Goal: Transaction & Acquisition: Book appointment/travel/reservation

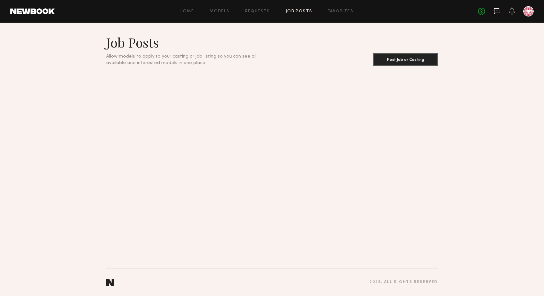
click at [494, 11] on icon at bounding box center [497, 10] width 7 height 7
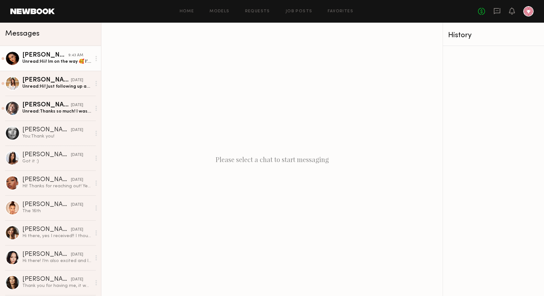
click at [31, 49] on link "Isabella A. 9:43 AM Unread: Hii! Im on the way 🥰 I’ll get there around 10:15" at bounding box center [50, 58] width 101 height 25
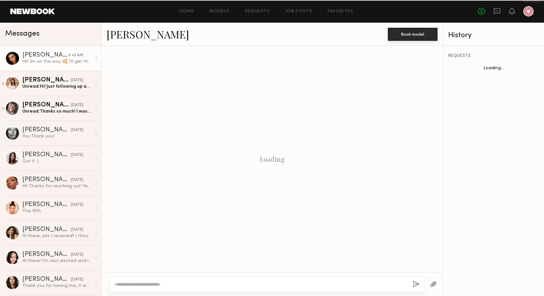
scroll to position [385, 0]
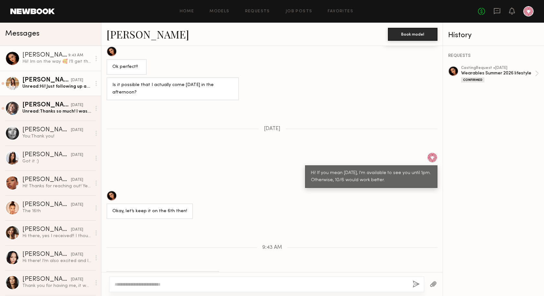
click at [41, 89] on div "Unread: Hi! Just following up about both these jobs? Thanks!" at bounding box center [56, 87] width 69 height 6
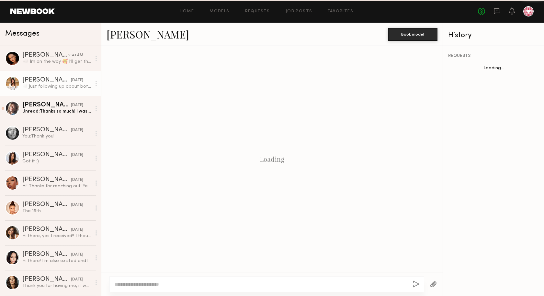
scroll to position [401, 0]
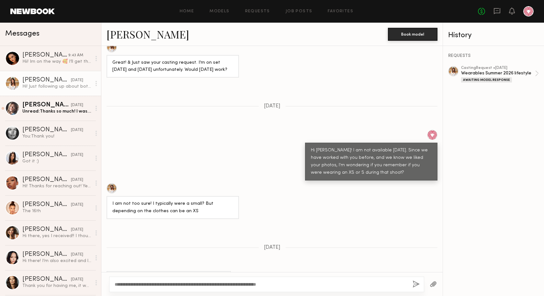
type textarea "**********"
click at [416, 285] on button "button" at bounding box center [416, 285] width 7 height 8
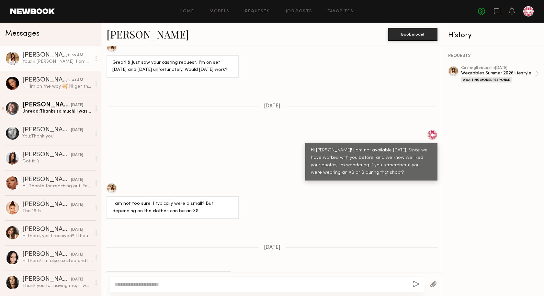
scroll to position [528, 0]
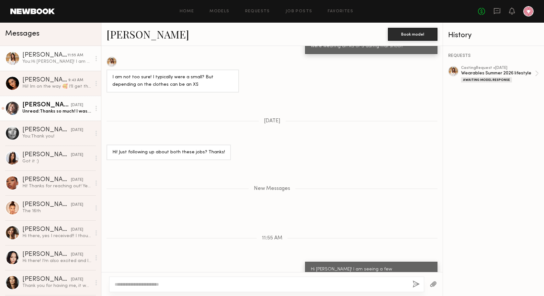
click at [26, 109] on div "Unread: Thanks so much! I was able to confirm. I’ll see you then :)" at bounding box center [56, 112] width 69 height 6
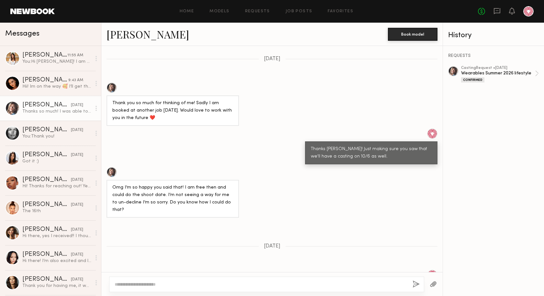
scroll to position [251, 0]
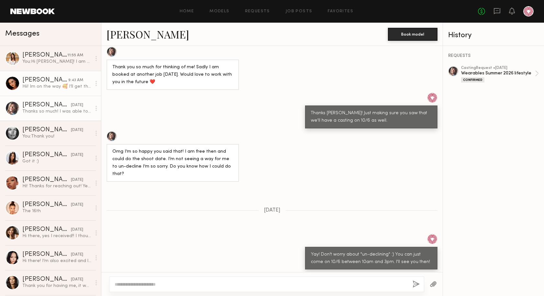
click at [44, 71] on link "Isabella A. 9:43 AM Hii! Im on the way 🥰 I’ll get there around 10:15" at bounding box center [50, 83] width 101 height 25
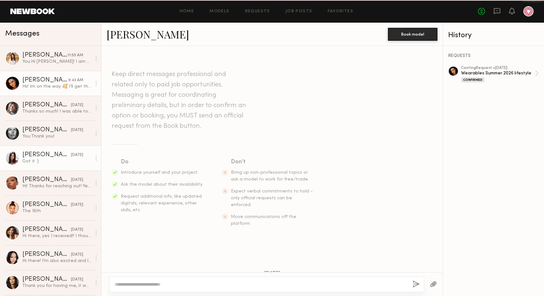
scroll to position [385, 0]
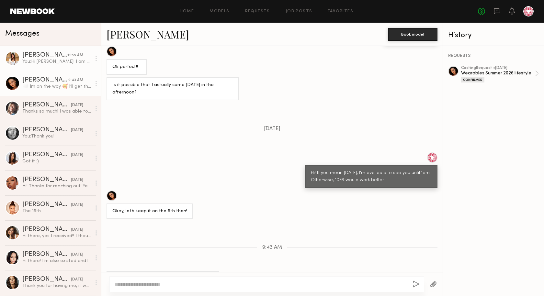
click at [67, 57] on div "11:55 AM" at bounding box center [75, 55] width 16 height 6
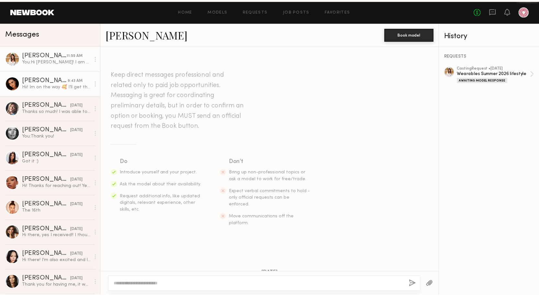
scroll to position [477, 0]
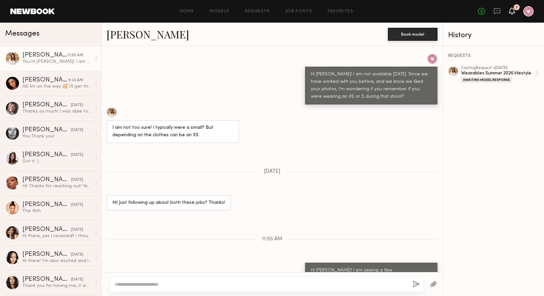
click at [514, 11] on icon at bounding box center [512, 10] width 5 height 5
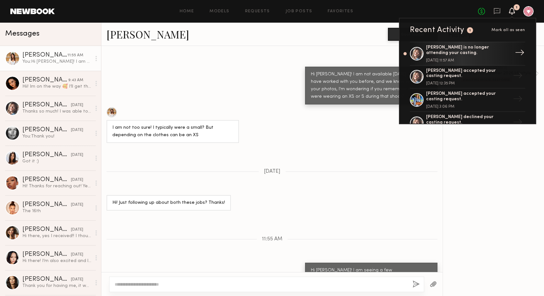
click at [410, 55] on link "Katie O. is no longer attending your casting. October 06, 2025 @ 11:57 AM →" at bounding box center [467, 54] width 115 height 24
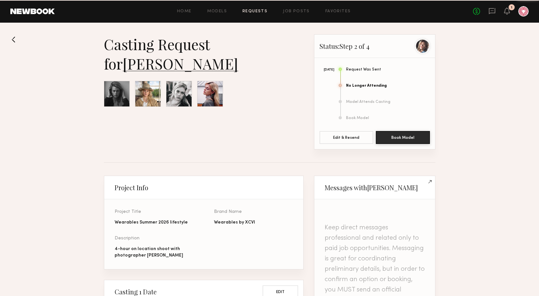
scroll to position [452, 0]
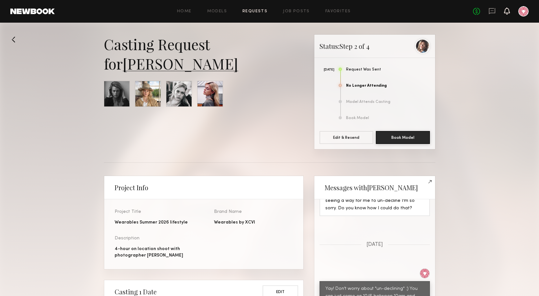
click at [510, 9] on icon at bounding box center [507, 10] width 6 height 7
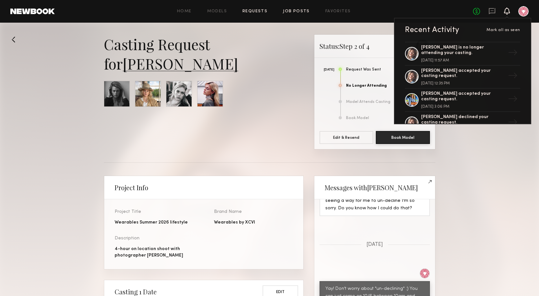
click at [304, 11] on link "Job Posts" at bounding box center [296, 11] width 27 height 4
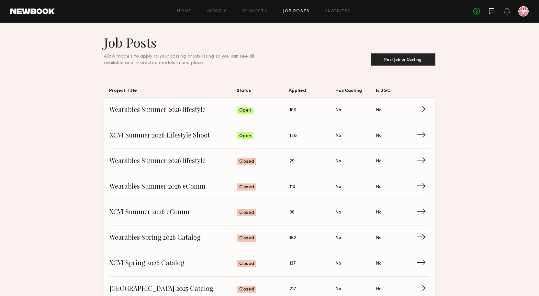
click at [496, 10] on icon at bounding box center [492, 11] width 6 height 6
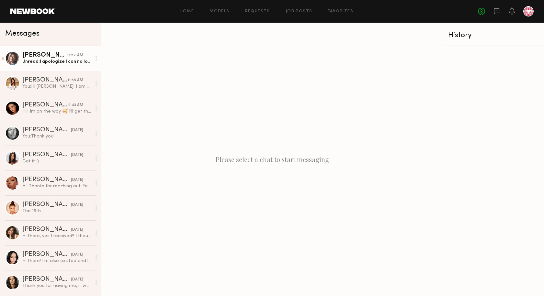
click at [36, 60] on div "Unread: I apologize I can no longer make the shoot date. I got booked for a sep…" at bounding box center [56, 62] width 69 height 6
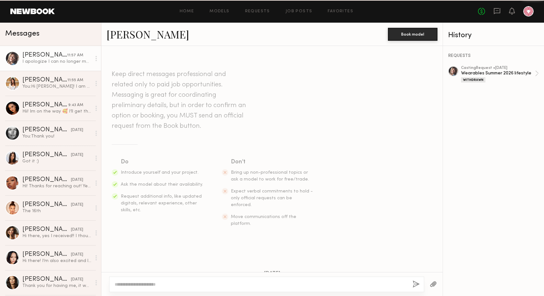
scroll to position [348, 0]
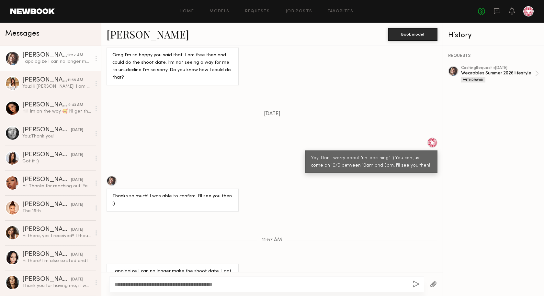
type textarea "**********"
click at [415, 282] on button "button" at bounding box center [416, 285] width 7 height 8
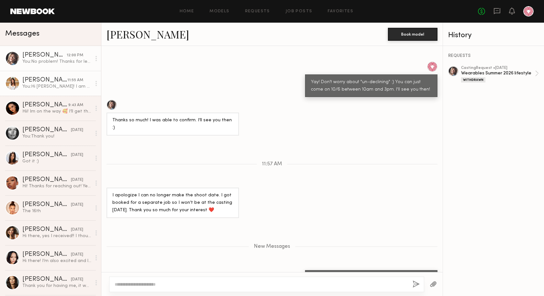
click at [43, 91] on link "Marilyn B. 11:55 AM You: Hi Marilyn! I am seeing a few ladies for a casting tod…" at bounding box center [50, 83] width 101 height 25
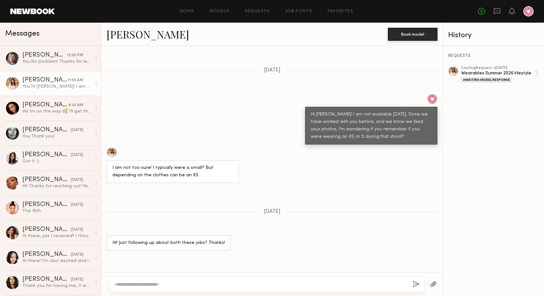
scroll to position [477, 0]
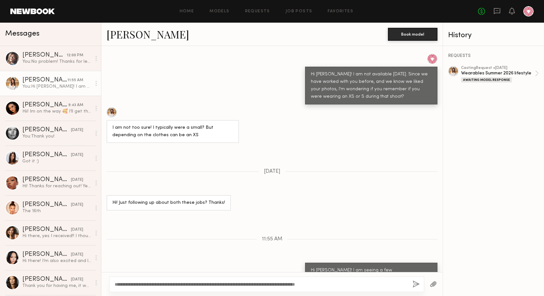
type textarea "**********"
click at [419, 282] on button "button" at bounding box center [416, 285] width 7 height 8
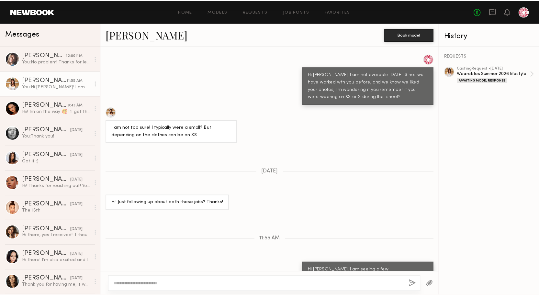
scroll to position [566, 0]
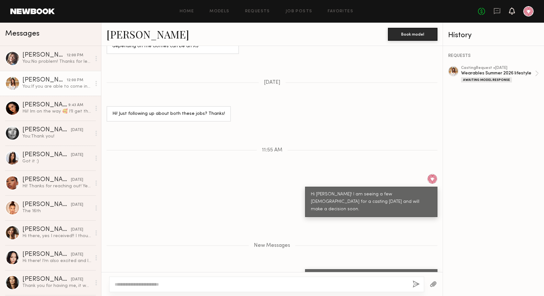
click at [510, 11] on icon at bounding box center [512, 10] width 5 height 5
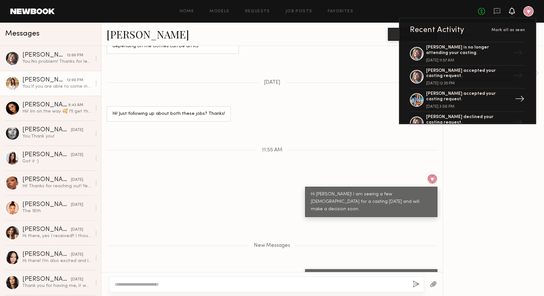
click at [456, 101] on div "Alena P. accepted your casting request." at bounding box center [468, 96] width 84 height 11
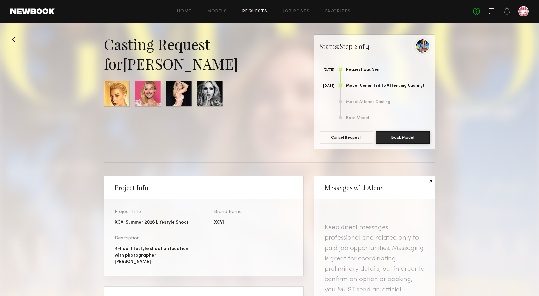
click at [491, 10] on icon at bounding box center [492, 10] width 7 height 7
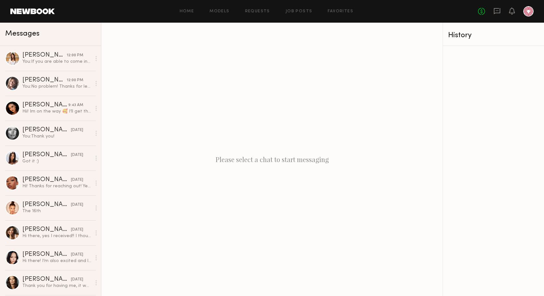
click at [42, 5] on header "Home Models Requests Job Posts Favorites Sign Out No fees up to $5,000" at bounding box center [272, 11] width 544 height 23
click at [44, 7] on header "Home Models Requests Job Posts Favorites Sign Out No fees up to $5,000" at bounding box center [272, 11] width 544 height 23
click at [45, 13] on link at bounding box center [32, 11] width 44 height 6
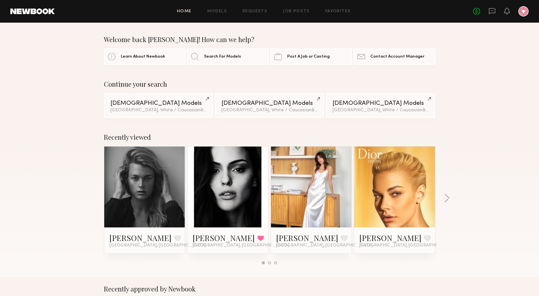
click at [239, 195] on link at bounding box center [228, 187] width 40 height 81
click at [337, 212] on div at bounding box center [311, 187] width 81 height 81
click at [295, 232] on div "Marilyn B. Favorite Los Angeles, CA" at bounding box center [311, 241] width 81 height 26
click at [287, 239] on link "Marilyn B." at bounding box center [307, 238] width 62 height 10
click at [507, 12] on icon at bounding box center [507, 10] width 5 height 5
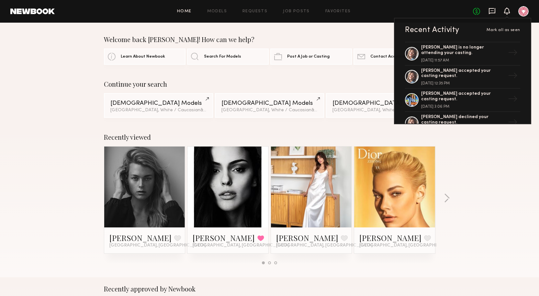
click at [493, 11] on icon at bounding box center [492, 10] width 3 height 1
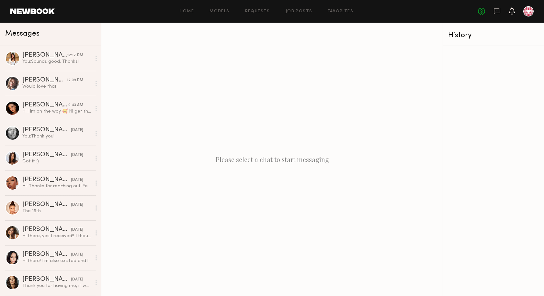
click at [510, 11] on icon at bounding box center [512, 10] width 5 height 5
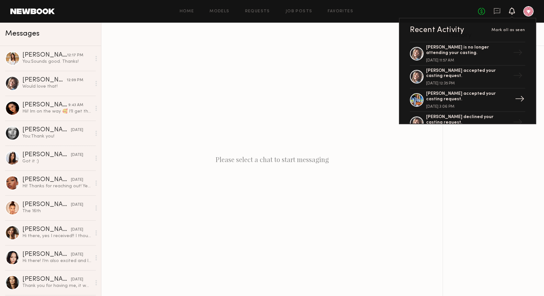
click at [415, 96] on div at bounding box center [417, 100] width 14 height 14
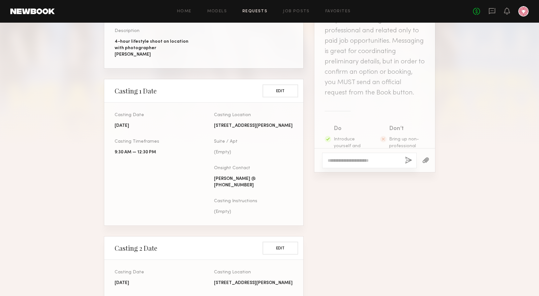
scroll to position [227, 0]
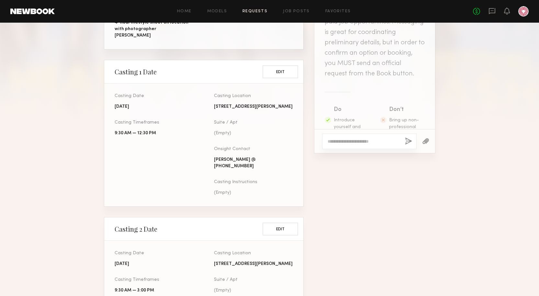
click at [355, 139] on textarea at bounding box center [364, 141] width 72 height 6
type textarea "**********"
click at [408, 143] on button "button" at bounding box center [408, 142] width 7 height 8
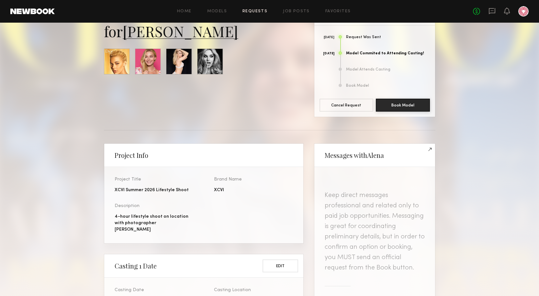
scroll to position [0, 0]
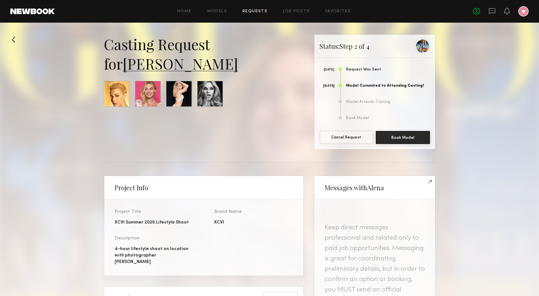
click at [359, 139] on button "Cancel Request" at bounding box center [347, 137] width 54 height 13
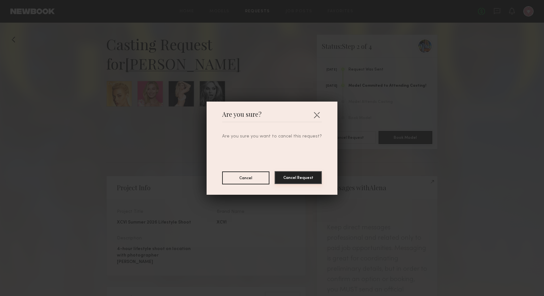
click at [301, 179] on button "Cancel Request" at bounding box center [298, 177] width 47 height 13
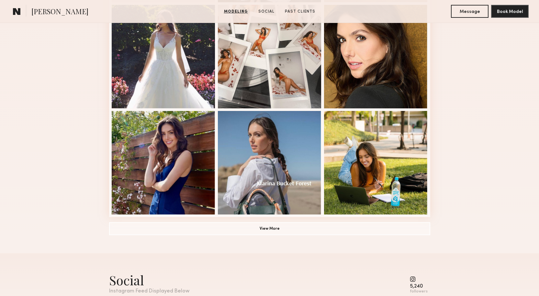
scroll to position [421, 0]
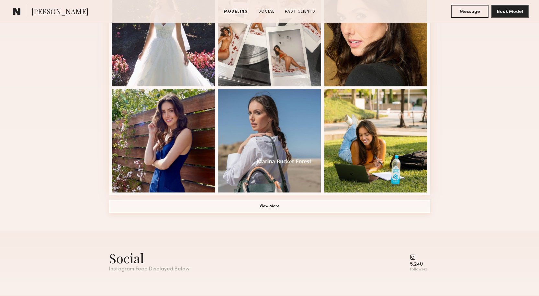
click at [265, 207] on button "View More" at bounding box center [269, 206] width 321 height 13
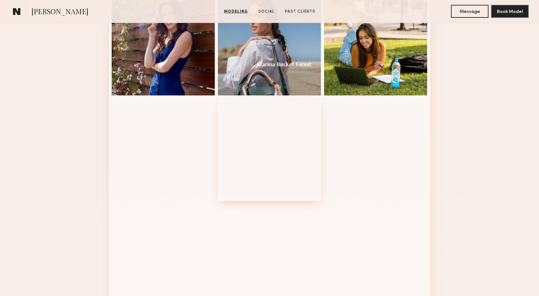
scroll to position [615, 0]
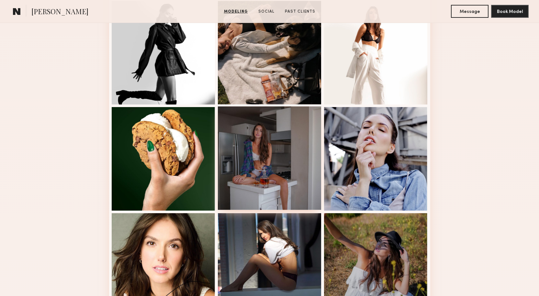
click at [246, 173] on div at bounding box center [270, 159] width 104 height 104
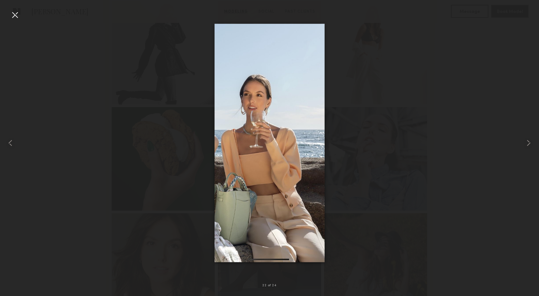
click at [13, 13] on div at bounding box center [15, 15] width 10 height 10
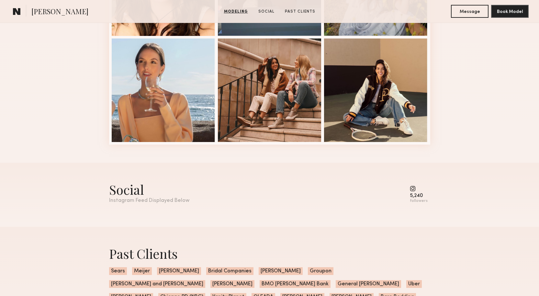
scroll to position [972, 0]
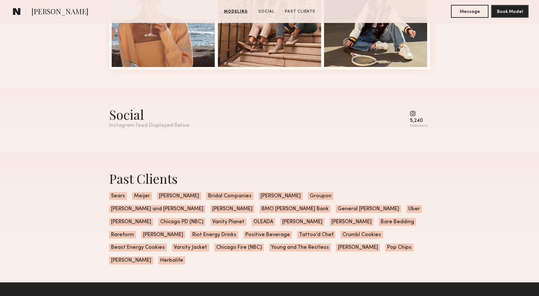
click at [417, 123] on div "5,240" at bounding box center [419, 121] width 18 height 5
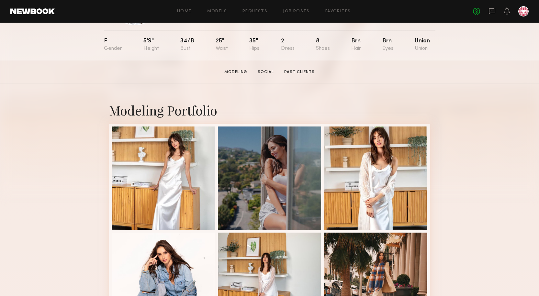
scroll to position [0, 0]
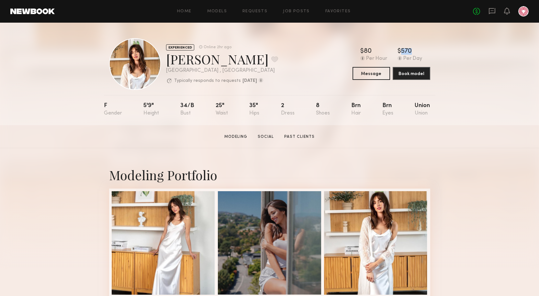
drag, startPoint x: 398, startPoint y: 51, endPoint x: 424, endPoint y: 50, distance: 26.6
click at [424, 50] on div "$ Typical rate set by model. Can vary by project & usage. 80 Per Hour $ Typical…" at bounding box center [392, 55] width 78 height 14
drag, startPoint x: 413, startPoint y: 52, endPoint x: 355, endPoint y: 49, distance: 57.7
click at [355, 49] on div "$ Typical rate set by model. Can vary by project & usage. 80 Per Hour $ Typical…" at bounding box center [392, 55] width 78 height 14
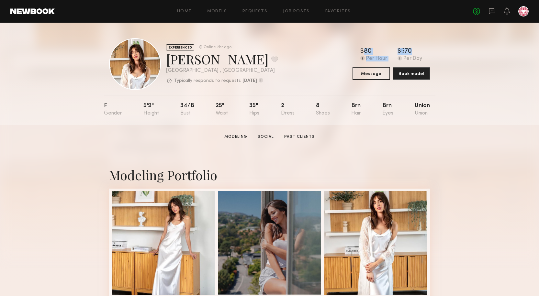
click at [355, 49] on div "$ Typical rate set by model. Can vary by project & usage. 80 Per Hour $ Typical…" at bounding box center [392, 55] width 78 height 14
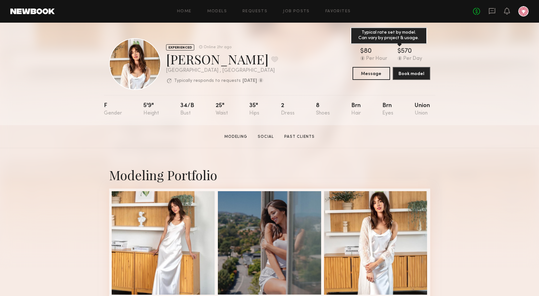
click at [404, 54] on div "570" at bounding box center [406, 51] width 11 height 6
click at [405, 54] on div "570" at bounding box center [406, 51] width 11 height 6
click at [444, 52] on div "EXPERIENCED Online 2hr ago Marilyn B. Favorite Los Angeles , CA Typically respo…" at bounding box center [269, 74] width 539 height 103
click at [163, 69] on div "EXPERIENCED Online 2hr ago Marilyn B. Favorite Los Angeles , CA Typically respo…" at bounding box center [193, 64] width 169 height 52
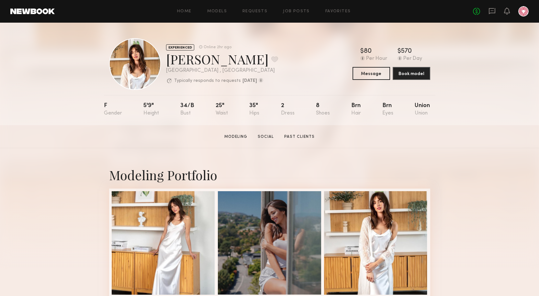
click at [186, 60] on div "Marilyn B. Favorite" at bounding box center [222, 59] width 112 height 17
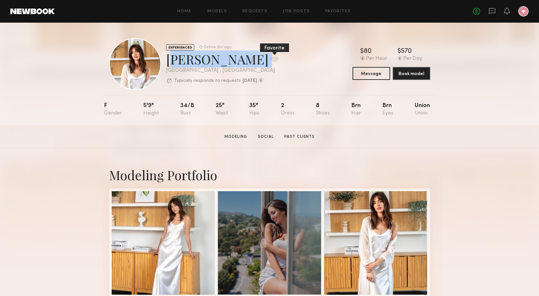
click at [271, 58] on button at bounding box center [274, 59] width 7 height 6
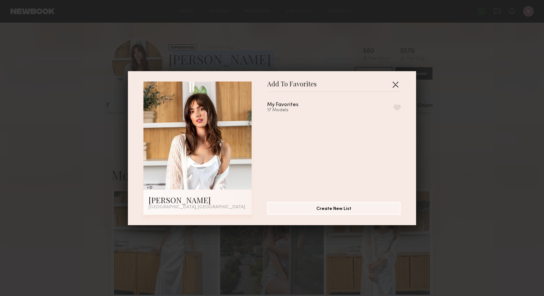
click at [397, 84] on button "button" at bounding box center [395, 84] width 10 height 10
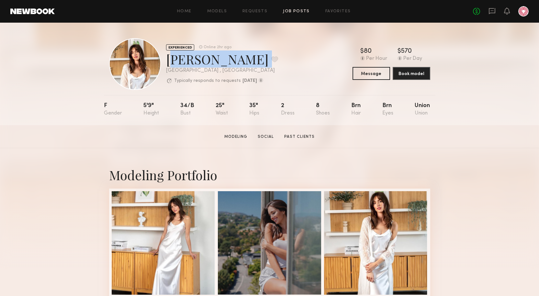
click at [295, 13] on link "Job Posts" at bounding box center [296, 11] width 27 height 4
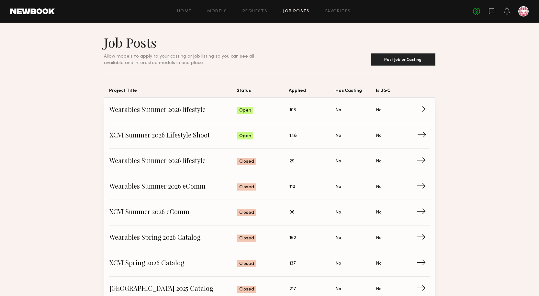
click at [161, 131] on span "XCVI Summer 2026 Lifestyle Shoot" at bounding box center [173, 136] width 128 height 10
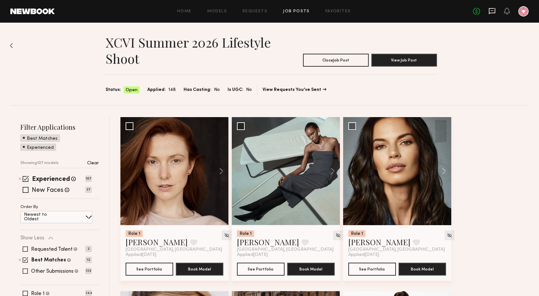
click at [494, 12] on icon at bounding box center [492, 10] width 7 height 7
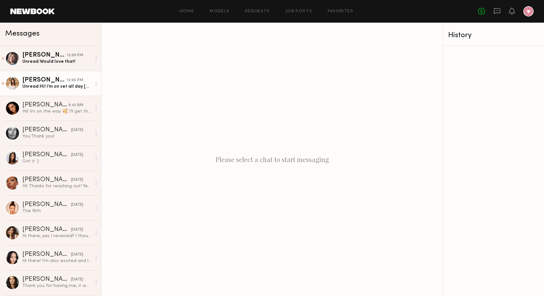
click at [40, 78] on div "Marilyn B." at bounding box center [44, 80] width 44 height 6
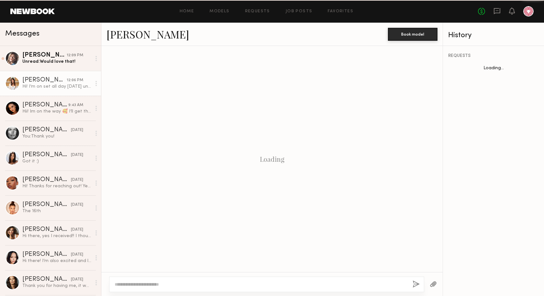
scroll to position [541, 0]
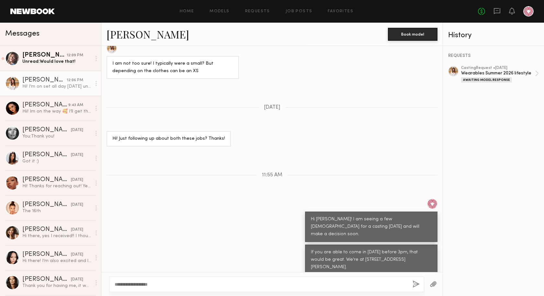
type textarea "**********"
click at [419, 281] on button "button" at bounding box center [416, 285] width 7 height 8
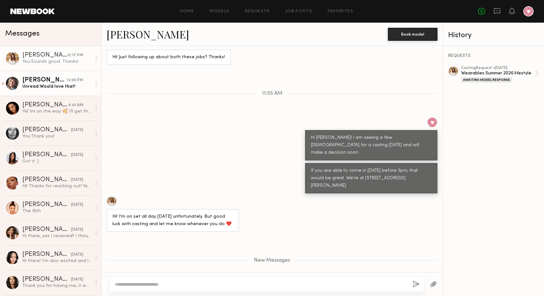
click at [77, 81] on div "12:09 PM" at bounding box center [75, 80] width 17 height 6
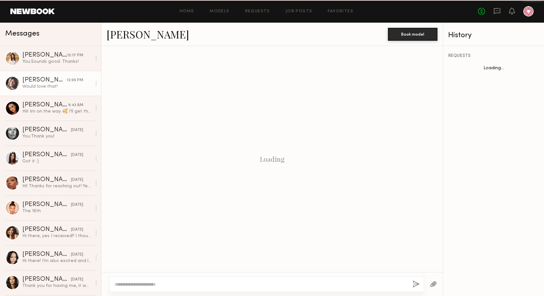
scroll to position [404, 0]
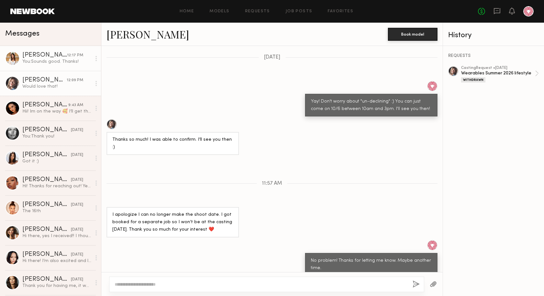
click at [48, 50] on link "Marilyn B. 12:17 PM You: Sounds good. Thanks!" at bounding box center [50, 58] width 101 height 25
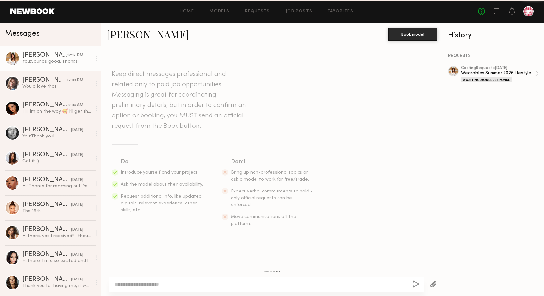
scroll to position [572, 0]
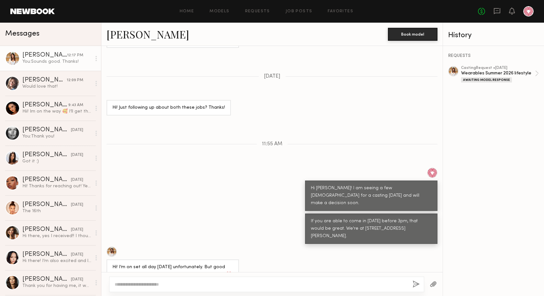
click at [133, 33] on link "Marilyn B." at bounding box center [148, 34] width 83 height 14
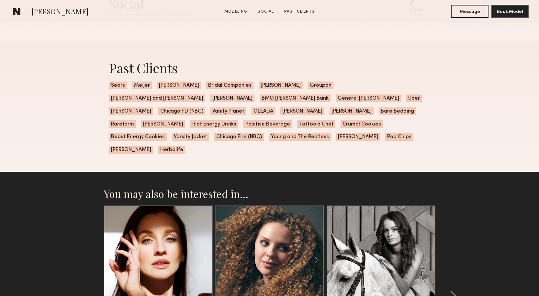
scroll to position [545, 0]
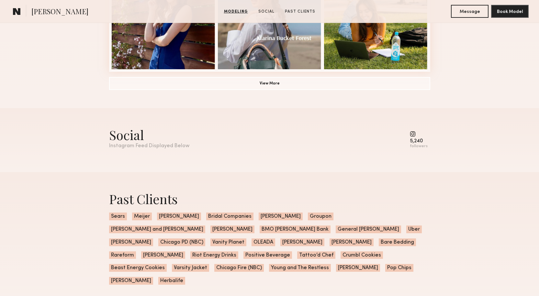
drag, startPoint x: 418, startPoint y: 142, endPoint x: 304, endPoint y: 142, distance: 113.7
click at [418, 142] on div "5,240" at bounding box center [419, 141] width 18 height 5
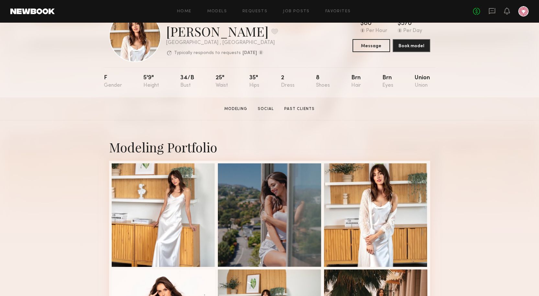
scroll to position [0, 0]
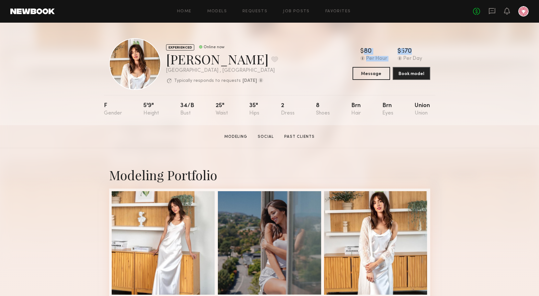
drag, startPoint x: 428, startPoint y: 53, endPoint x: 352, endPoint y: 54, distance: 76.1
click at [352, 54] on div "EXPERIENCED Online now [PERSON_NAME] Favorite [GEOGRAPHIC_DATA] , [GEOGRAPHIC_D…" at bounding box center [269, 64] width 321 height 52
click at [132, 65] on div at bounding box center [135, 64] width 52 height 52
click at [208, 46] on div "Online now" at bounding box center [214, 47] width 21 height 4
click at [304, 62] on div "EXPERIENCED Online now [PERSON_NAME] Favorite [GEOGRAPHIC_DATA] , [GEOGRAPHIC_D…" at bounding box center [269, 64] width 321 height 52
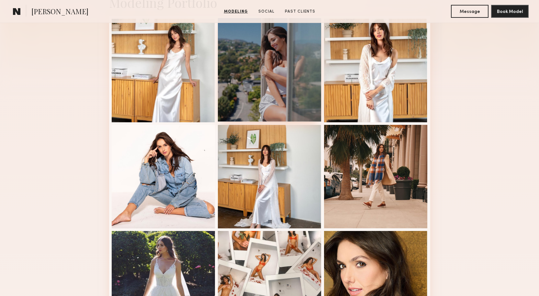
scroll to position [324, 0]
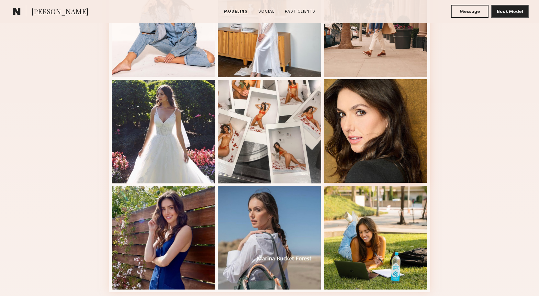
click at [336, 116] on div at bounding box center [376, 131] width 104 height 104
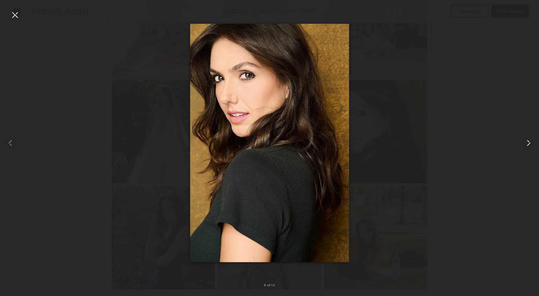
click at [528, 142] on common-icon at bounding box center [529, 143] width 10 height 10
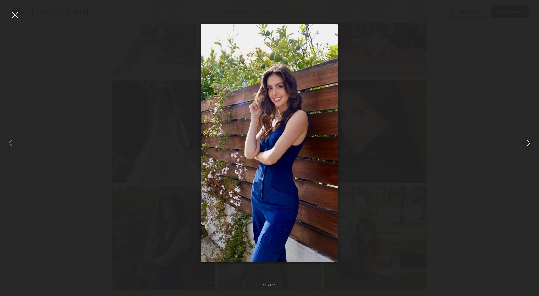
click at [528, 142] on common-icon at bounding box center [529, 143] width 10 height 10
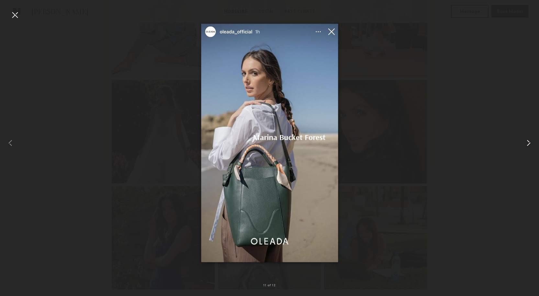
click at [528, 142] on common-icon at bounding box center [529, 143] width 10 height 10
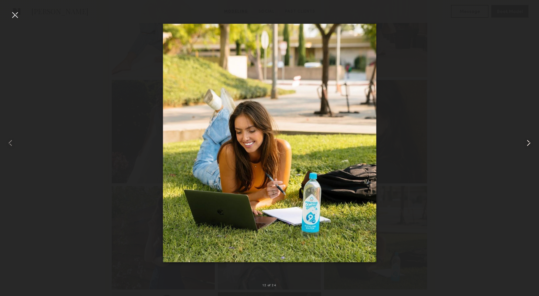
click at [528, 142] on common-icon at bounding box center [529, 143] width 10 height 10
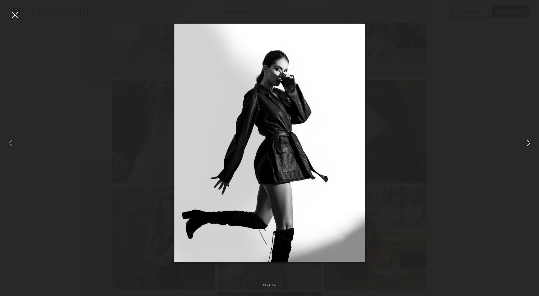
click at [528, 142] on common-icon at bounding box center [529, 143] width 10 height 10
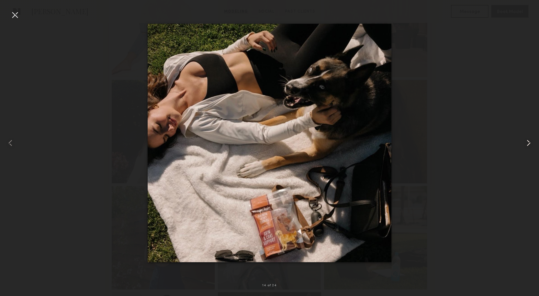
click at [528, 142] on common-icon at bounding box center [529, 143] width 10 height 10
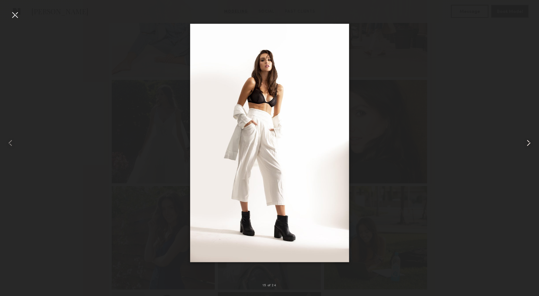
click at [528, 142] on common-icon at bounding box center [529, 143] width 10 height 10
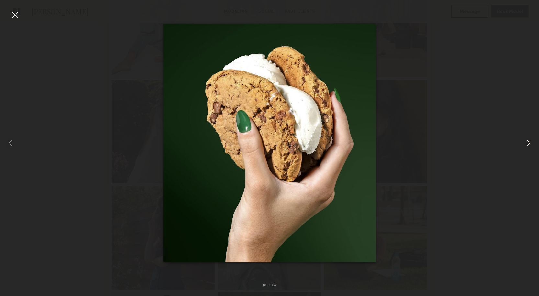
click at [528, 142] on common-icon at bounding box center [529, 143] width 10 height 10
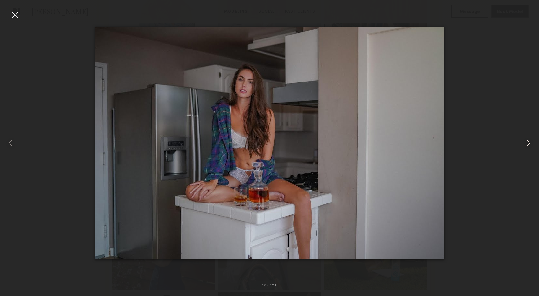
click at [528, 142] on common-icon at bounding box center [529, 143] width 10 height 10
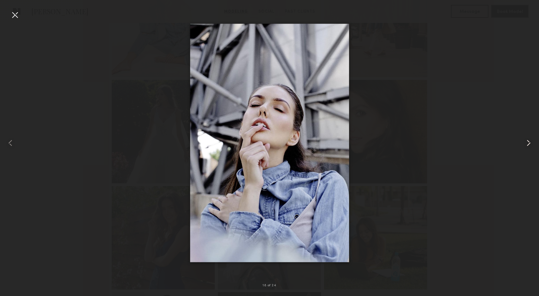
click at [528, 142] on common-icon at bounding box center [529, 143] width 10 height 10
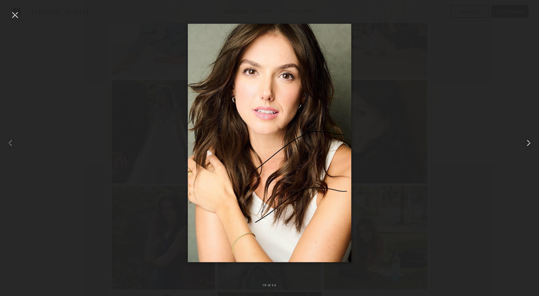
click at [528, 142] on common-icon at bounding box center [529, 143] width 10 height 10
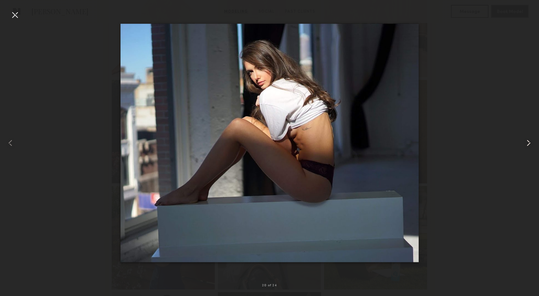
click at [528, 142] on common-icon at bounding box center [529, 143] width 10 height 10
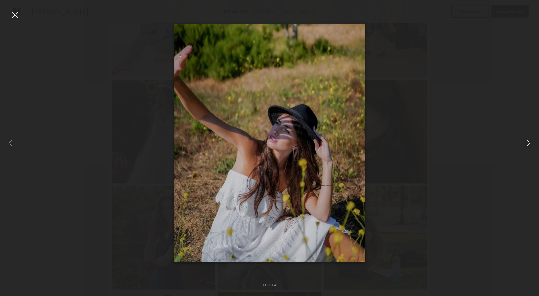
click at [528, 142] on common-icon at bounding box center [529, 143] width 10 height 10
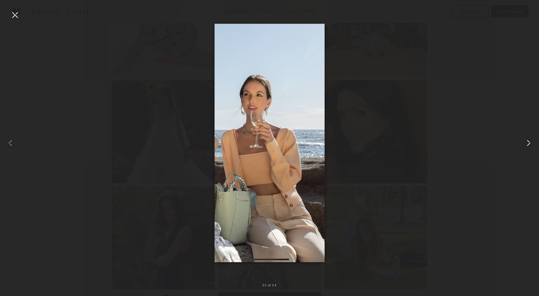
click at [528, 142] on common-icon at bounding box center [529, 143] width 10 height 10
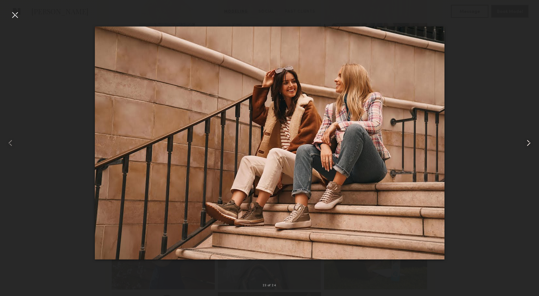
click at [528, 142] on common-icon at bounding box center [529, 143] width 10 height 10
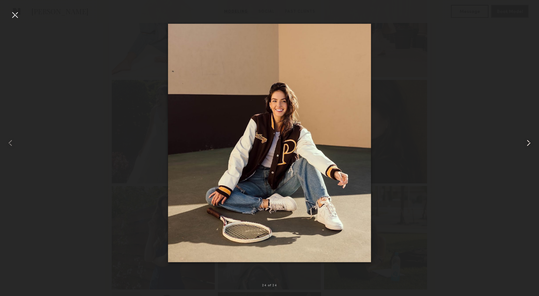
click at [528, 142] on common-icon at bounding box center [529, 143] width 10 height 10
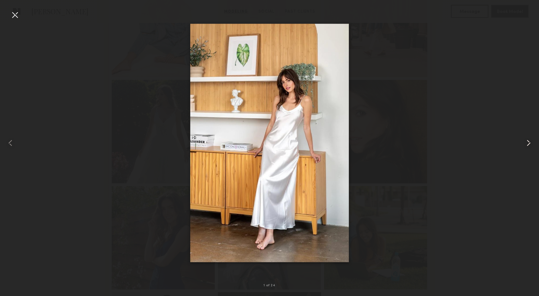
click at [527, 144] on common-icon at bounding box center [529, 143] width 10 height 10
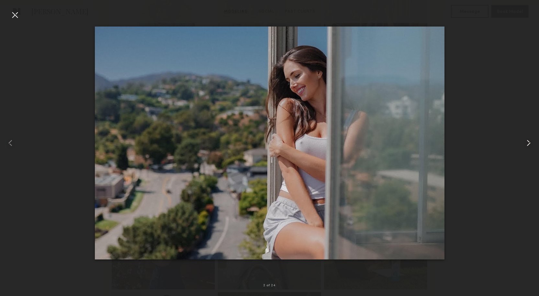
click at [527, 144] on common-icon at bounding box center [529, 143] width 10 height 10
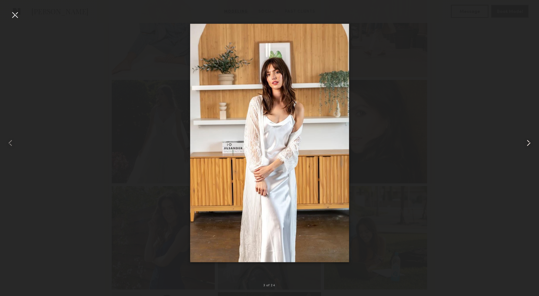
click at [527, 144] on common-icon at bounding box center [529, 143] width 10 height 10
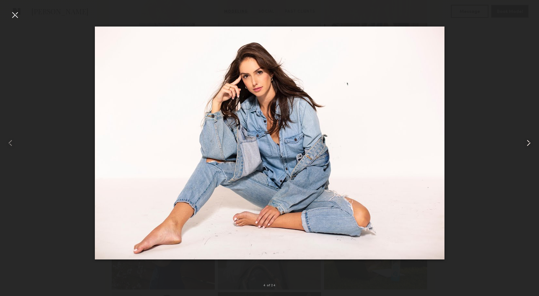
click at [527, 144] on common-icon at bounding box center [529, 143] width 10 height 10
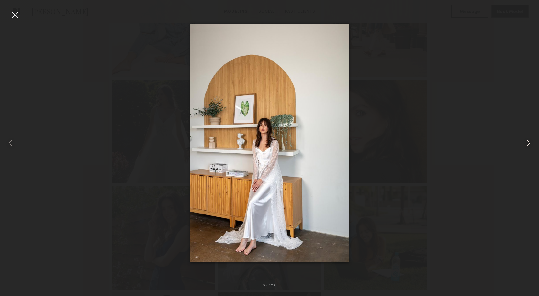
click at [527, 144] on common-icon at bounding box center [529, 143] width 10 height 10
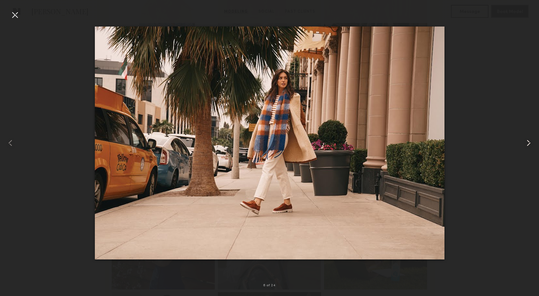
click at [527, 144] on common-icon at bounding box center [529, 143] width 10 height 10
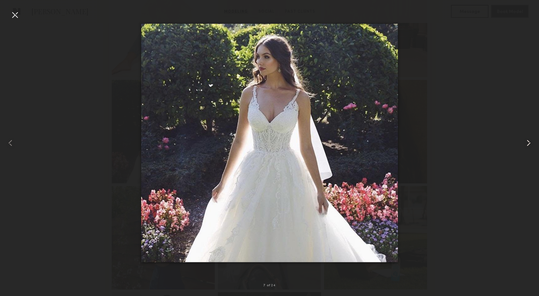
click at [527, 144] on common-icon at bounding box center [529, 143] width 10 height 10
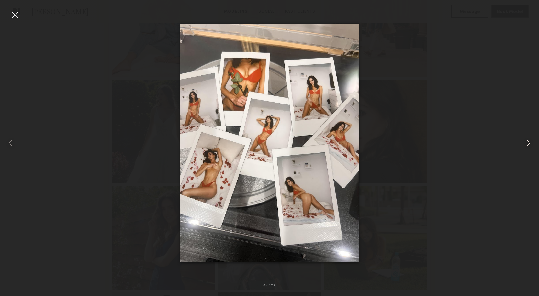
click at [527, 144] on common-icon at bounding box center [529, 143] width 10 height 10
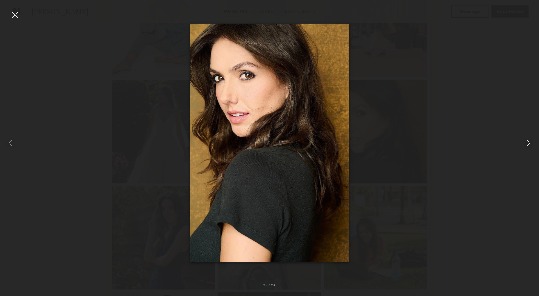
click at [527, 144] on common-icon at bounding box center [529, 143] width 10 height 10
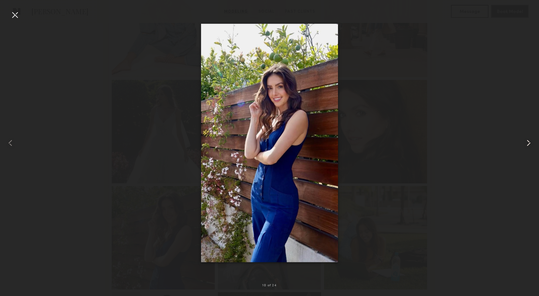
click at [527, 144] on common-icon at bounding box center [529, 143] width 10 height 10
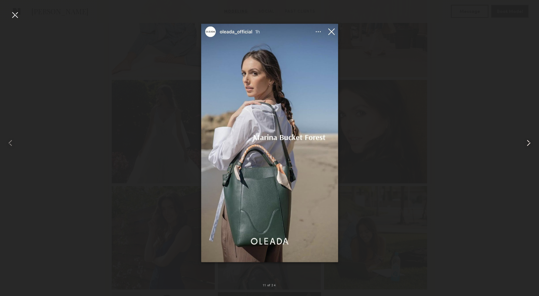
click at [527, 144] on common-icon at bounding box center [529, 143] width 10 height 10
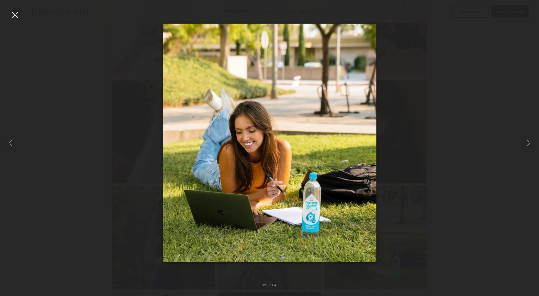
click at [15, 15] on div at bounding box center [15, 15] width 10 height 10
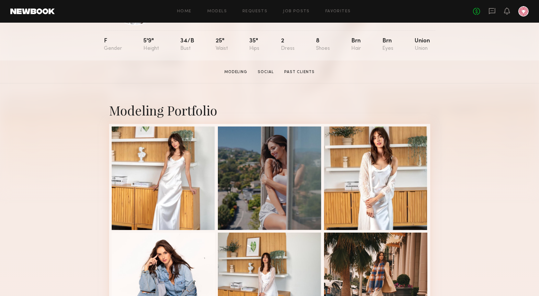
scroll to position [0, 0]
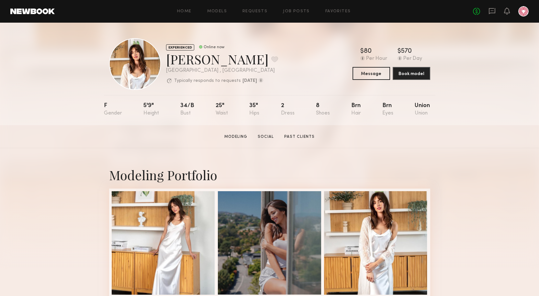
click at [488, 11] on div "No fees up to $5,000" at bounding box center [501, 11] width 56 height 10
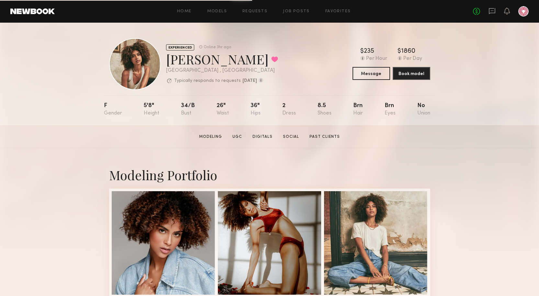
scroll to position [130, 0]
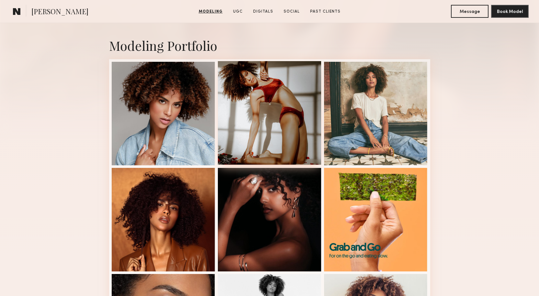
click at [290, 102] on div at bounding box center [270, 113] width 104 height 104
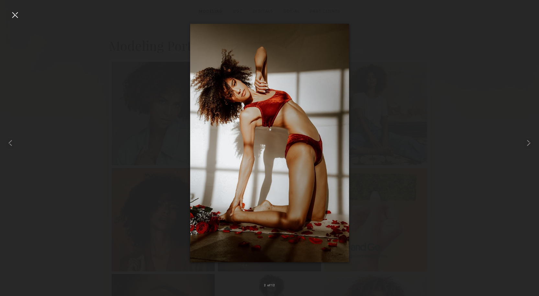
scroll to position [0, 0]
click at [402, 128] on div at bounding box center [269, 142] width 539 height 265
click at [14, 17] on div at bounding box center [15, 15] width 10 height 10
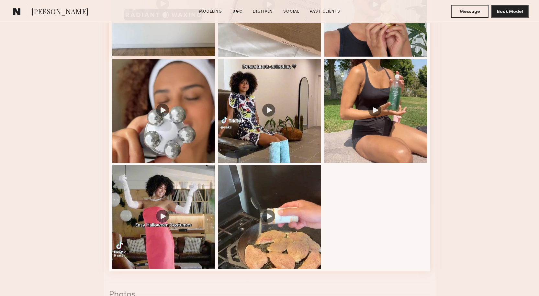
scroll to position [939, 0]
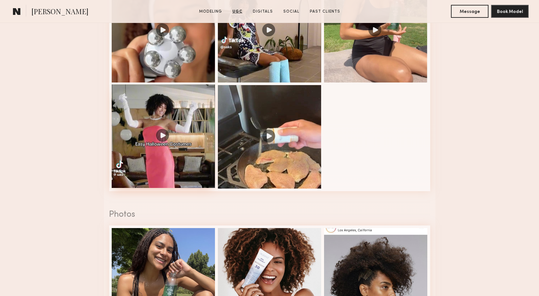
click at [164, 137] on div at bounding box center [164, 137] width 104 height 104
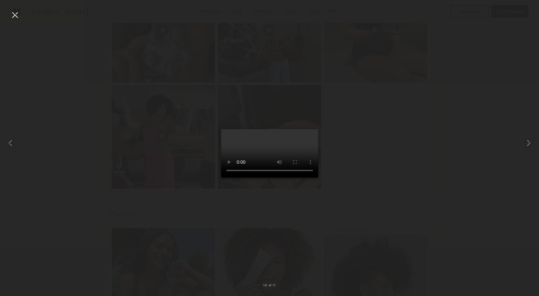
click at [372, 132] on div at bounding box center [269, 142] width 539 height 265
click at [17, 14] on div at bounding box center [15, 15] width 10 height 10
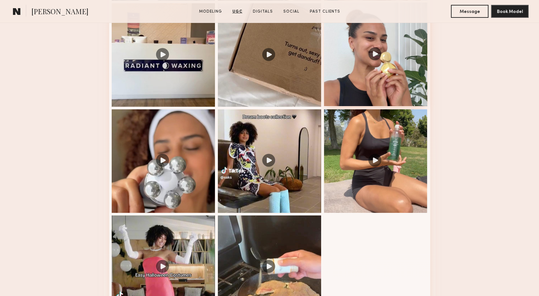
scroll to position [777, 0]
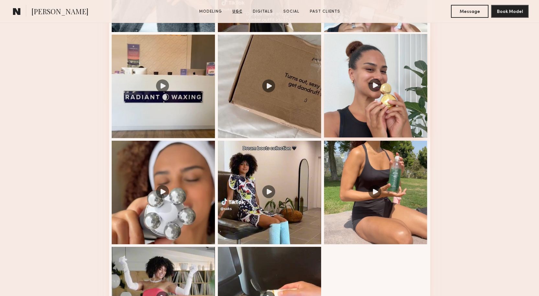
click at [363, 124] on div at bounding box center [376, 86] width 104 height 104
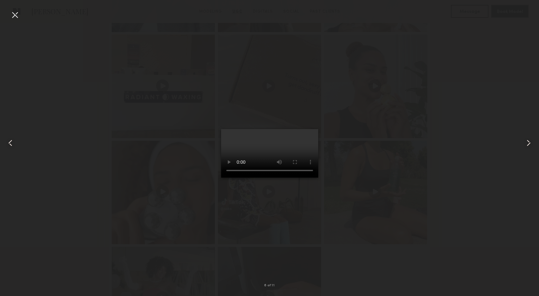
click at [16, 14] on div at bounding box center [15, 15] width 10 height 10
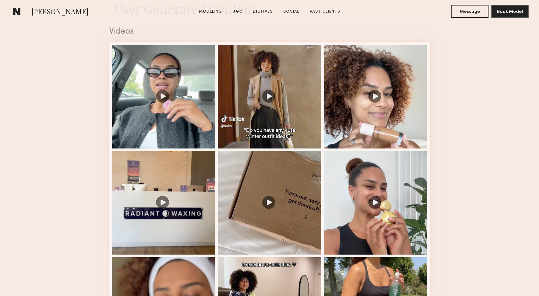
scroll to position [648, 0]
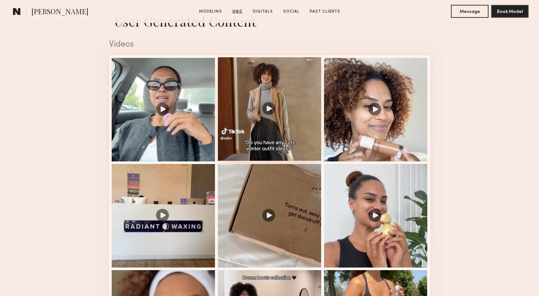
click at [277, 138] on div at bounding box center [270, 109] width 104 height 104
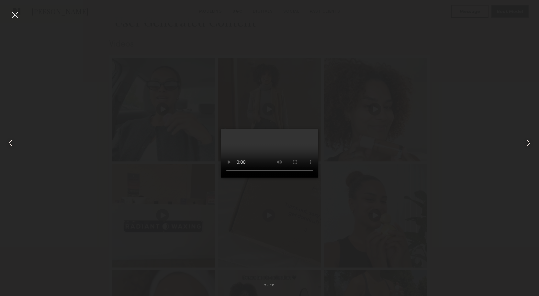
drag, startPoint x: 14, startPoint y: 14, endPoint x: 72, endPoint y: 38, distance: 63.3
click at [15, 14] on div at bounding box center [15, 15] width 10 height 10
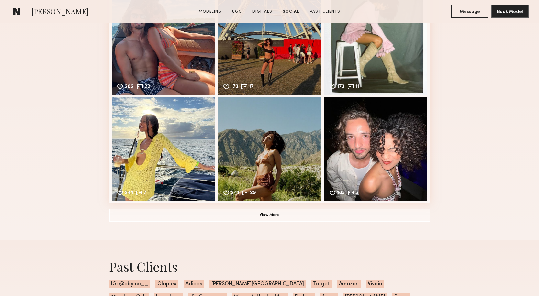
scroll to position [1814, 0]
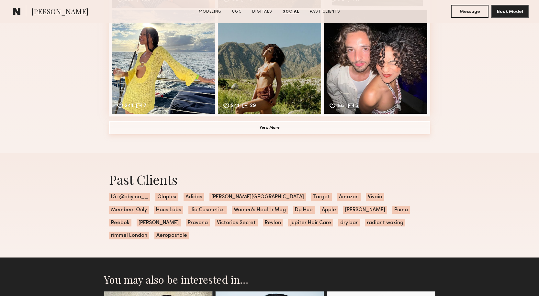
click at [259, 134] on button "View More" at bounding box center [269, 127] width 321 height 13
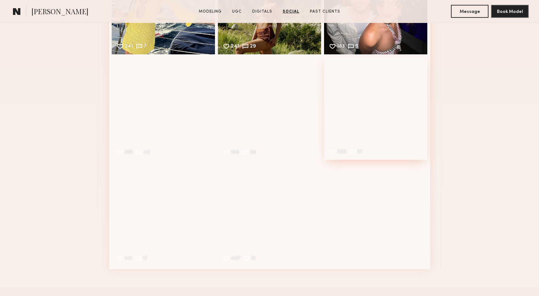
scroll to position [1879, 0]
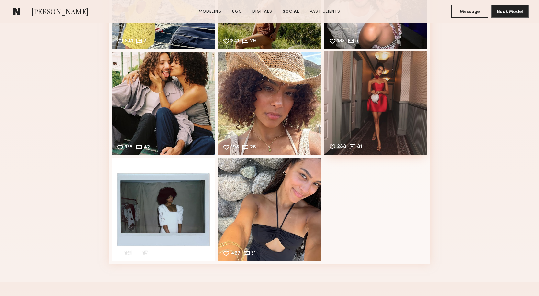
click at [359, 133] on div "288 81 Likes & comments displayed to show model’s engagement" at bounding box center [376, 103] width 104 height 104
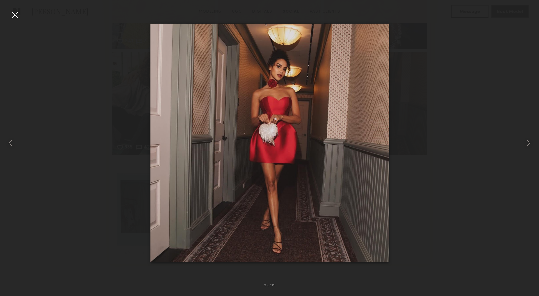
click at [429, 128] on div at bounding box center [269, 142] width 539 height 265
click at [17, 10] on div at bounding box center [15, 15] width 10 height 10
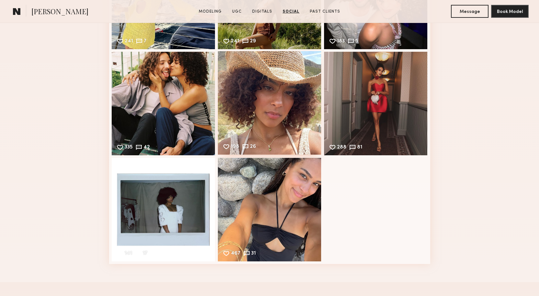
click at [254, 121] on div "198 26 Likes & comments displayed to show model’s engagement" at bounding box center [270, 103] width 104 height 104
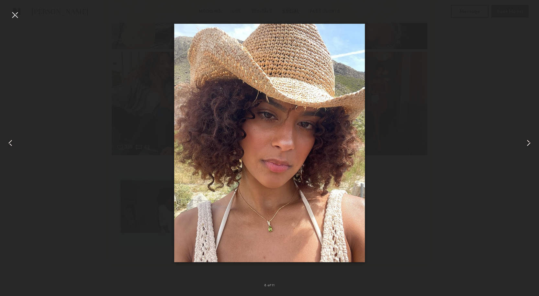
click at [16, 15] on div at bounding box center [15, 15] width 10 height 10
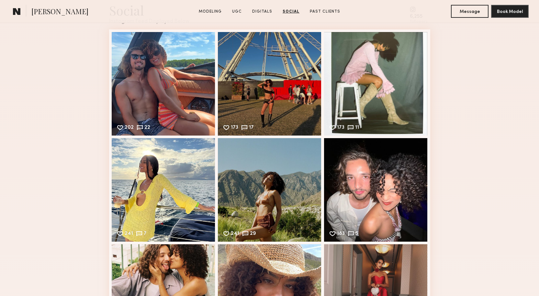
scroll to position [1684, 0]
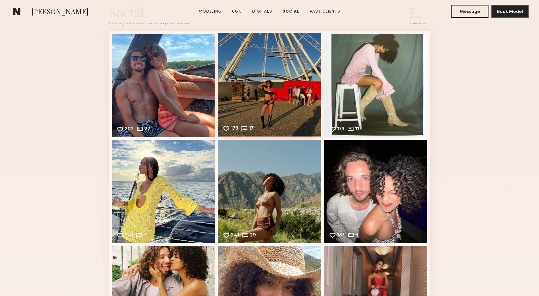
click at [317, 128] on div "173 17 Likes & comments displayed to show model’s engagement" at bounding box center [270, 85] width 104 height 104
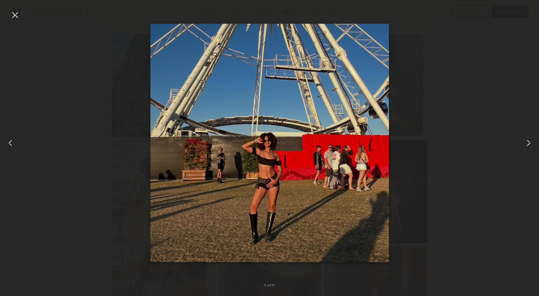
click at [437, 106] on div at bounding box center [269, 142] width 539 height 265
click at [15, 12] on div at bounding box center [15, 15] width 10 height 10
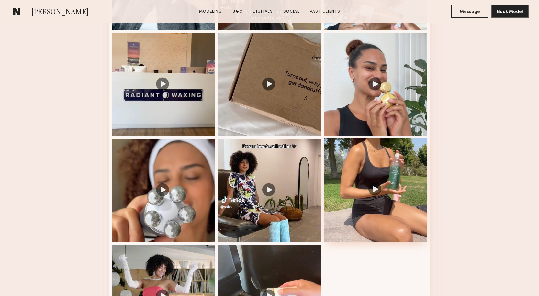
scroll to position [777, 0]
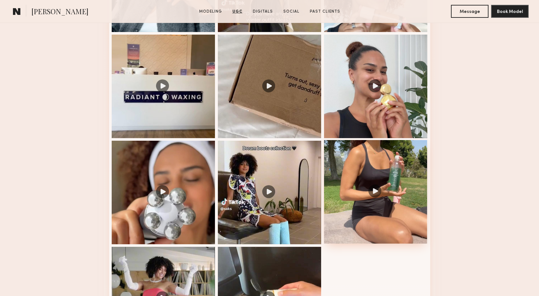
click at [371, 170] on div at bounding box center [376, 192] width 104 height 104
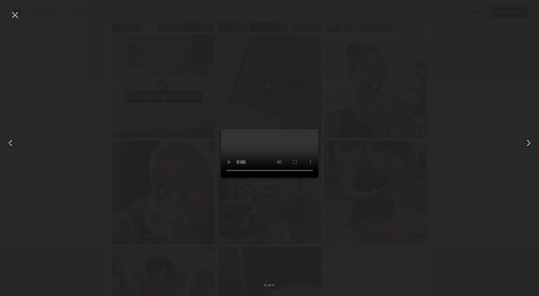
click at [388, 155] on div at bounding box center [269, 142] width 539 height 265
click at [16, 12] on div at bounding box center [15, 15] width 10 height 10
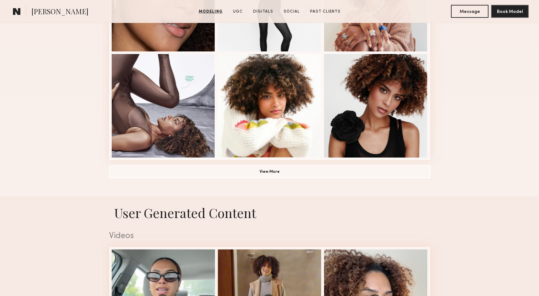
scroll to position [389, 0]
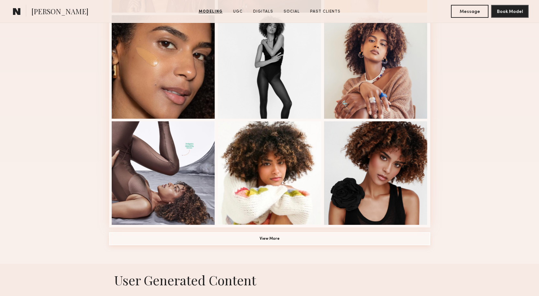
click at [275, 240] on button "View More" at bounding box center [269, 239] width 321 height 13
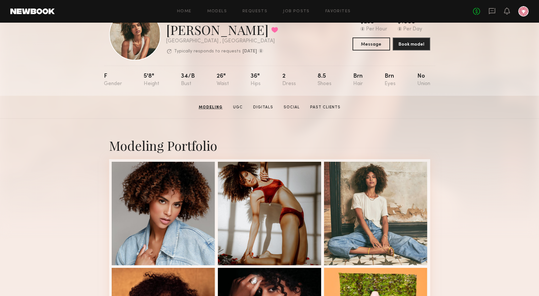
scroll to position [0, 0]
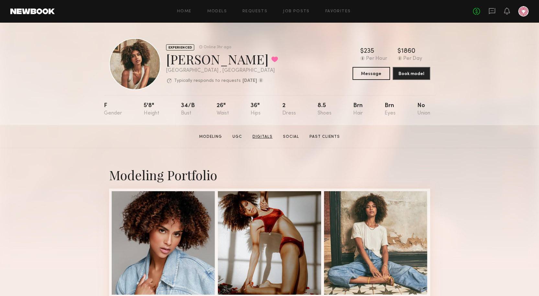
click at [259, 140] on link "Digitals" at bounding box center [262, 137] width 25 height 6
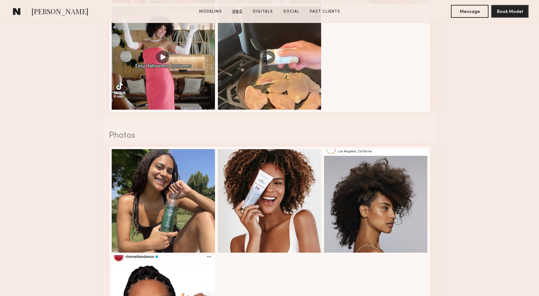
scroll to position [1522, 0]
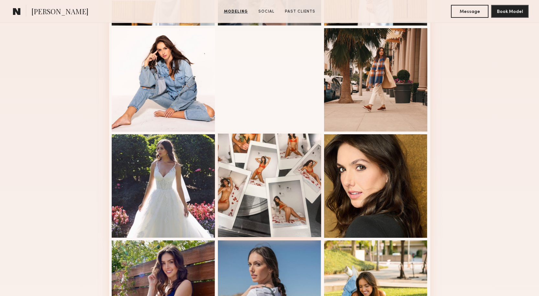
scroll to position [389, 0]
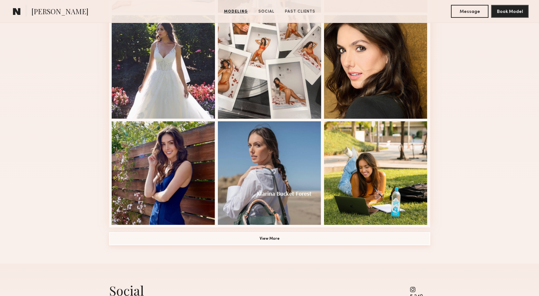
click at [276, 240] on button "View More" at bounding box center [269, 239] width 321 height 13
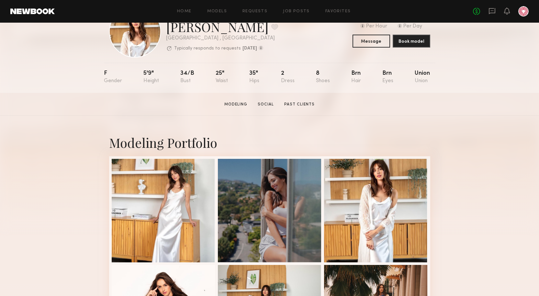
scroll to position [0, 0]
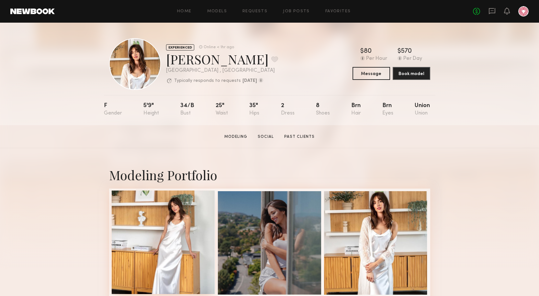
click at [197, 219] on div at bounding box center [164, 243] width 104 height 104
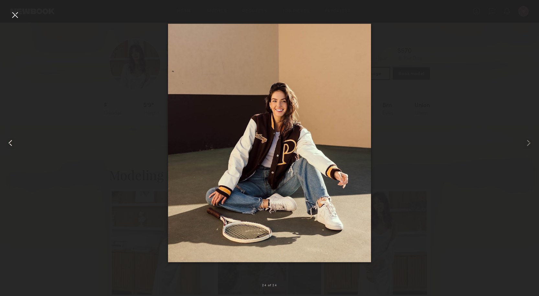
click at [20, 13] on div at bounding box center [11, 142] width 22 height 265
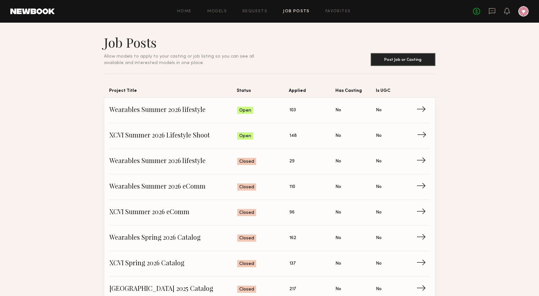
click at [164, 132] on span "XCVI Summer 2026 Lifestyle Shoot" at bounding box center [173, 136] width 128 height 10
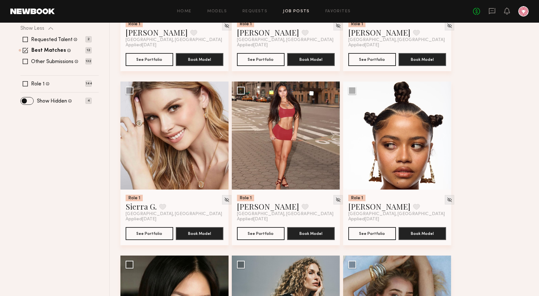
scroll to position [41, 0]
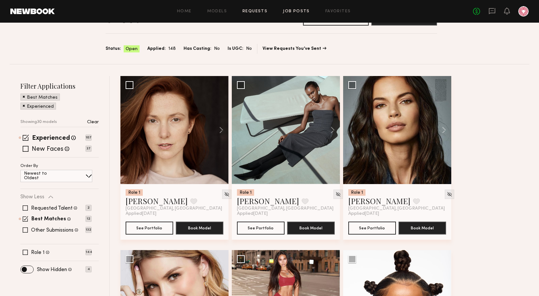
click at [252, 10] on link "Requests" at bounding box center [255, 11] width 25 height 4
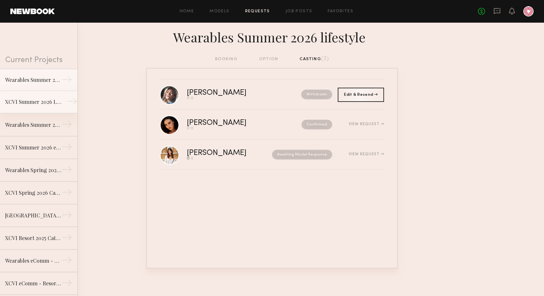
click at [35, 98] on div "XCVI Summer 2026 Lifestyle Shoot" at bounding box center [33, 102] width 56 height 8
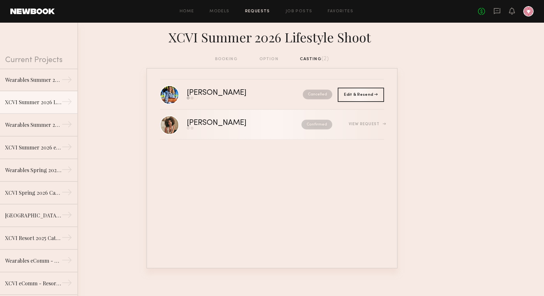
click at [259, 126] on div "Monica M." at bounding box center [230, 123] width 87 height 7
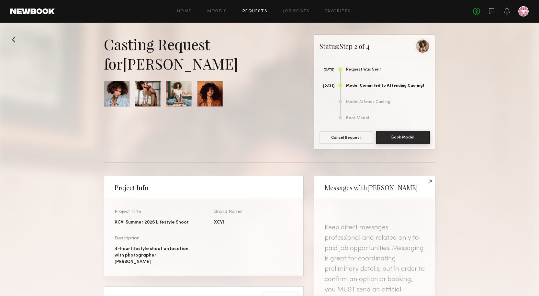
click at [407, 135] on button "Book Model" at bounding box center [403, 137] width 54 height 13
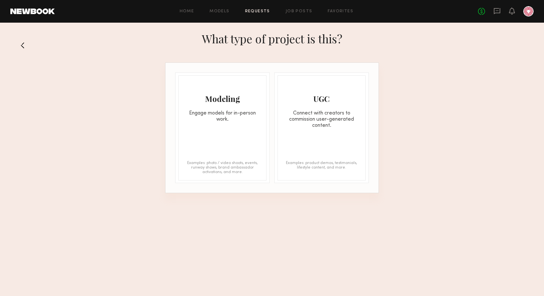
click at [230, 125] on div "Modeling Engage models for in-person work. Examples: photo / video shoots, even…" at bounding box center [222, 127] width 88 height 105
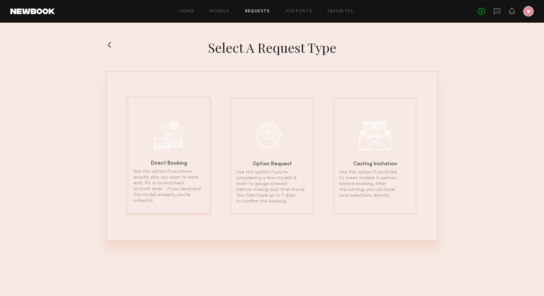
click at [188, 188] on p "Use this option if you know exactly who you want to work with. It’s a commitmen…" at bounding box center [168, 186] width 71 height 35
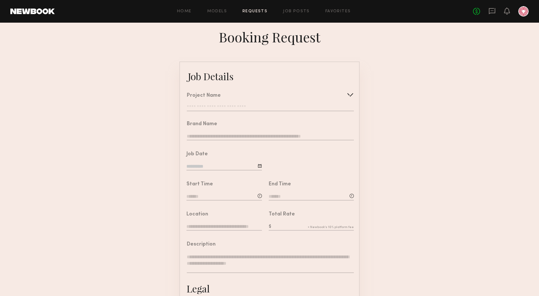
click at [349, 99] on div at bounding box center [350, 95] width 10 height 10
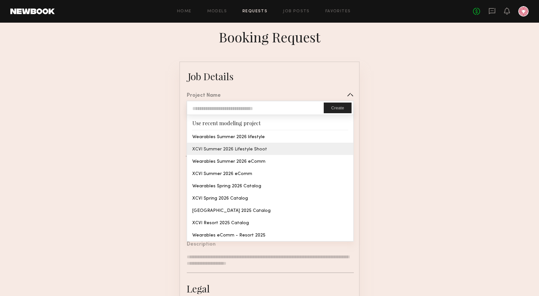
type input "**********"
type input "****"
type input "**********"
type textarea "**********"
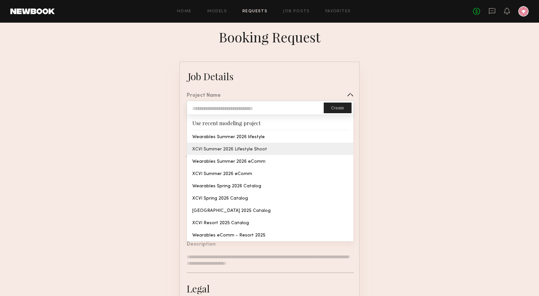
type textarea "**********"
click at [255, 149] on common-border "**********" at bounding box center [269, 242] width 180 height 361
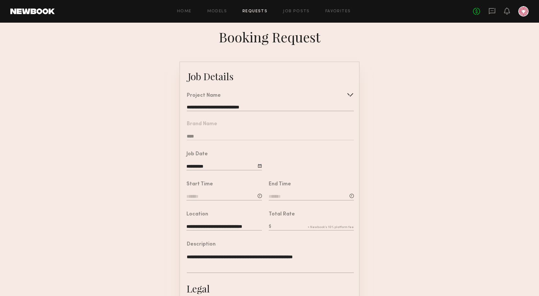
click at [207, 139] on nb-form-field "Brand Name ****" at bounding box center [269, 129] width 179 height 30
click at [208, 201] on input at bounding box center [224, 197] width 75 height 7
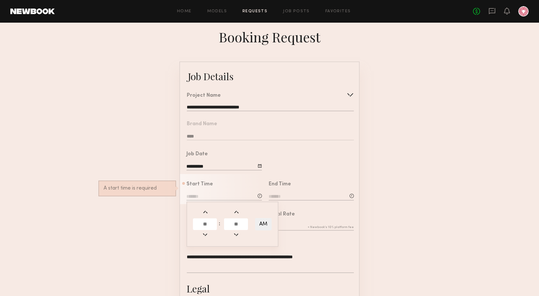
drag, startPoint x: 207, startPoint y: 215, endPoint x: 206, endPoint y: 219, distance: 3.9
click at [206, 216] on span at bounding box center [205, 212] width 7 height 7
type input "*******"
type input "**"
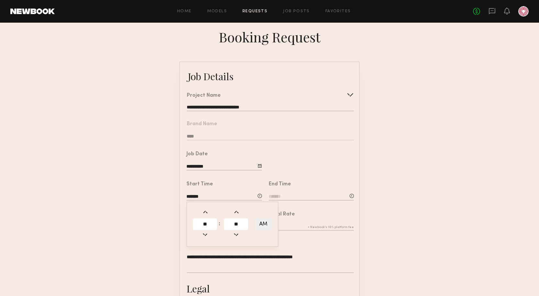
click at [206, 216] on span at bounding box center [205, 212] width 7 height 7
type input "*******"
type input "**"
click at [206, 216] on span at bounding box center [205, 212] width 7 height 7
type input "*******"
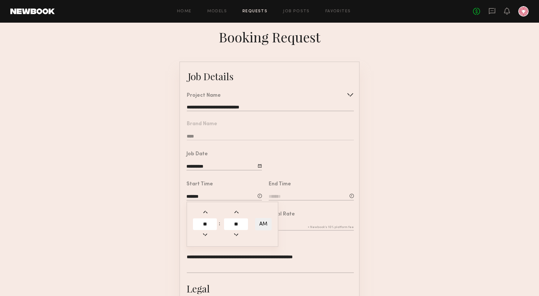
type input "**"
click at [206, 216] on span at bounding box center [205, 212] width 7 height 7
type input "*******"
type input "**"
click at [206, 216] on span at bounding box center [205, 212] width 7 height 7
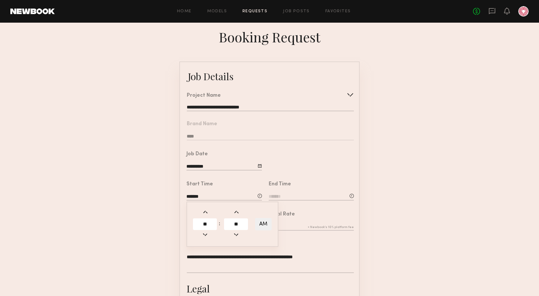
type input "*******"
type input "**"
click at [206, 216] on span at bounding box center [205, 212] width 7 height 7
type input "*******"
type input "**"
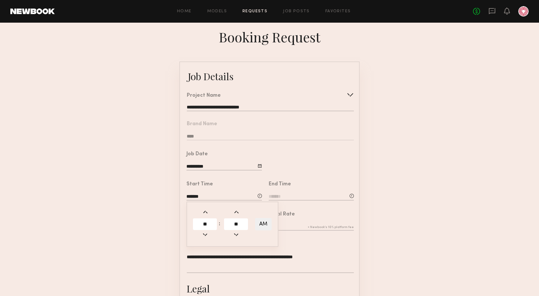
click at [206, 216] on span at bounding box center [205, 212] width 7 height 7
type input "*******"
type input "**"
click at [206, 216] on span at bounding box center [205, 212] width 7 height 7
type input "*******"
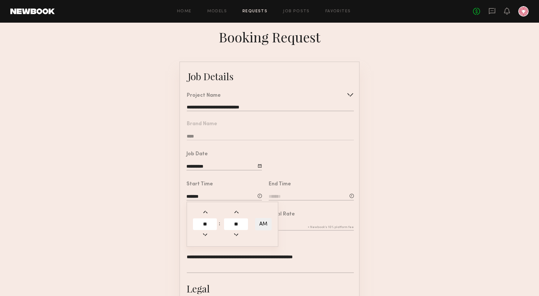
type input "**"
click at [205, 238] on span at bounding box center [205, 234] width 7 height 7
type input "*******"
type input "**"
click at [205, 238] on span at bounding box center [205, 234] width 7 height 7
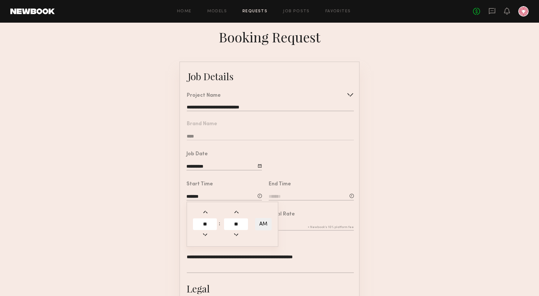
type input "*******"
type input "**"
click at [205, 238] on span at bounding box center [205, 234] width 7 height 7
type input "*******"
type input "**"
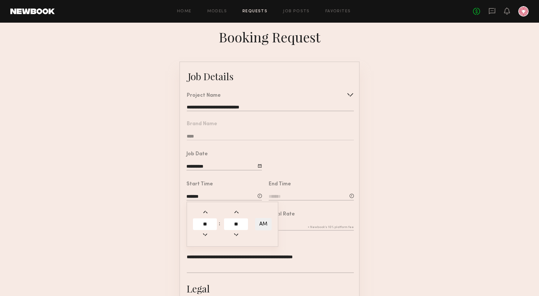
click at [205, 238] on span at bounding box center [205, 234] width 7 height 7
type input "*******"
type input "**"
click at [205, 238] on span at bounding box center [205, 234] width 7 height 7
type input "*******"
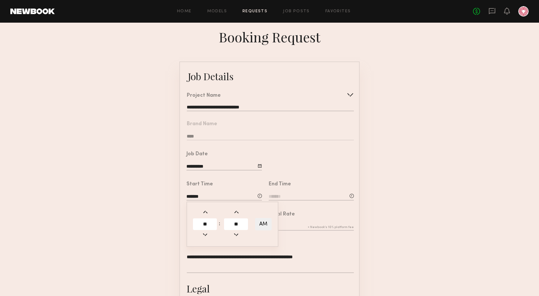
type input "**"
click at [205, 238] on span at bounding box center [205, 234] width 7 height 7
type input "*******"
type input "**"
click at [205, 238] on span at bounding box center [205, 234] width 7 height 7
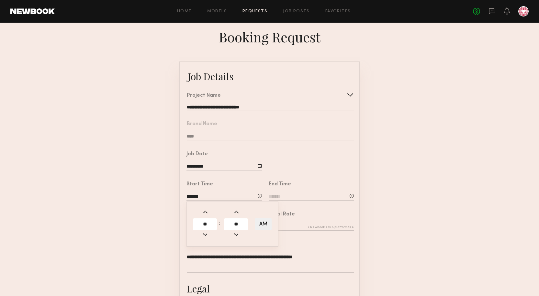
type input "*******"
type input "**"
click at [260, 231] on button "AM" at bounding box center [263, 224] width 17 height 12
type input "*******"
click at [273, 198] on div "End Time" at bounding box center [311, 192] width 85 height 20
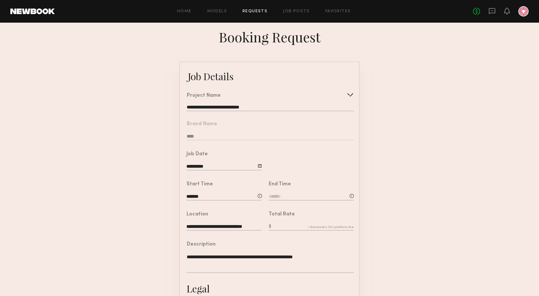
click at [277, 201] on input at bounding box center [311, 197] width 85 height 7
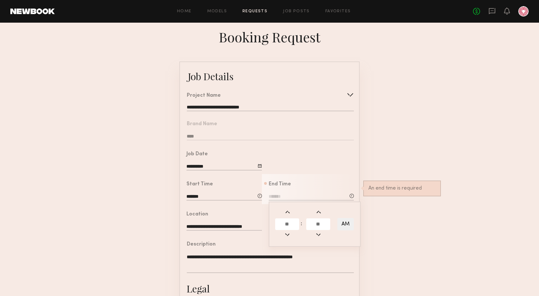
click at [287, 216] on span at bounding box center [287, 212] width 7 height 7
type input "*******"
type input "**"
click at [287, 216] on span at bounding box center [287, 212] width 7 height 7
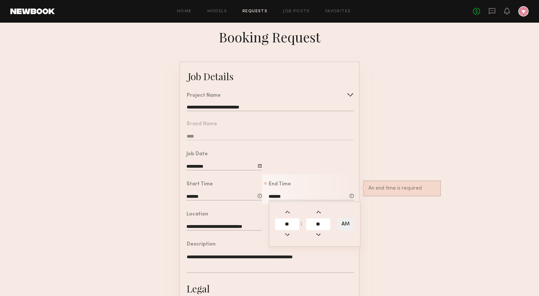
type input "*******"
type input "**"
click at [288, 216] on span at bounding box center [287, 212] width 7 height 7
type input "*******"
type input "**"
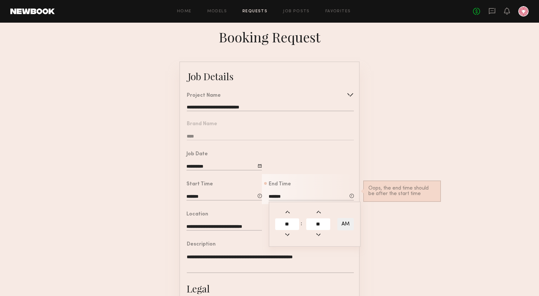
click at [288, 216] on span at bounding box center [287, 212] width 7 height 7
type input "*******"
type input "**"
click at [288, 216] on span at bounding box center [287, 212] width 7 height 7
type input "*******"
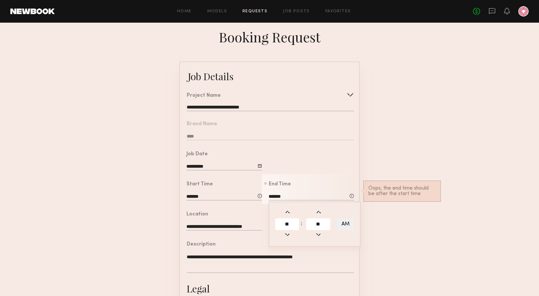
type input "**"
click at [342, 231] on button "AM" at bounding box center [346, 224] width 17 height 12
type input "*******"
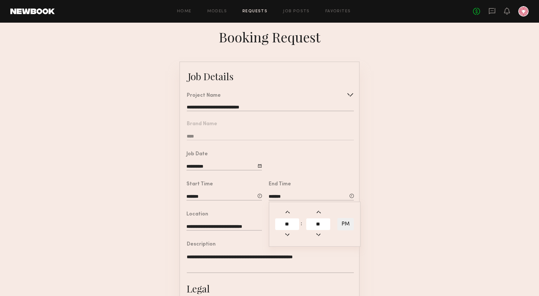
click at [409, 194] on form "**********" at bounding box center [269, 242] width 539 height 361
click at [280, 231] on input "text" at bounding box center [311, 227] width 85 height 7
type input "****"
click at [440, 246] on form "**********" at bounding box center [269, 242] width 539 height 361
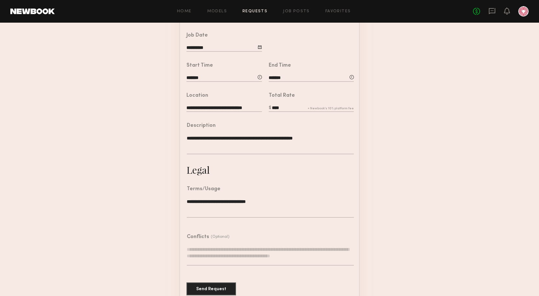
scroll to position [130, 0]
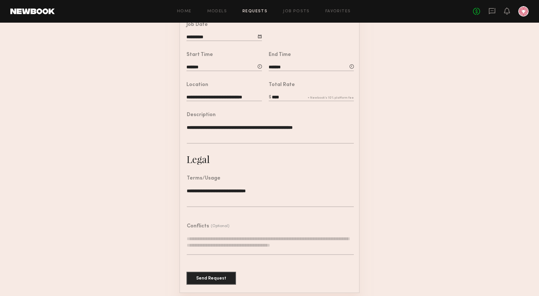
click at [400, 124] on form "**********" at bounding box center [269, 112] width 539 height 361
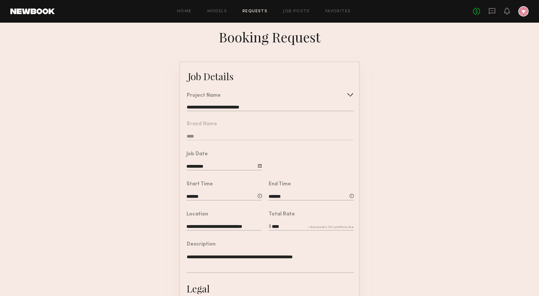
scroll to position [142, 0]
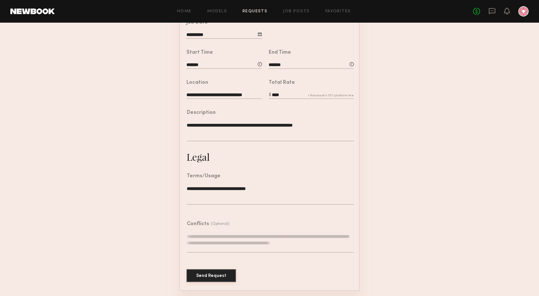
click at [203, 274] on button "Send Request" at bounding box center [212, 276] width 50 height 13
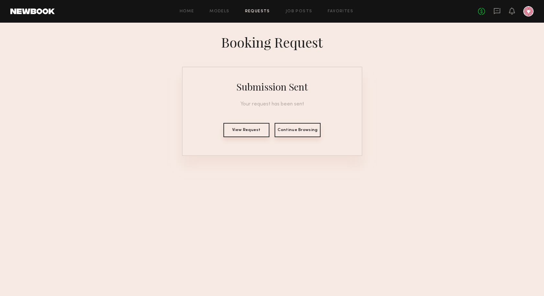
click at [255, 10] on link "Requests" at bounding box center [257, 11] width 25 height 4
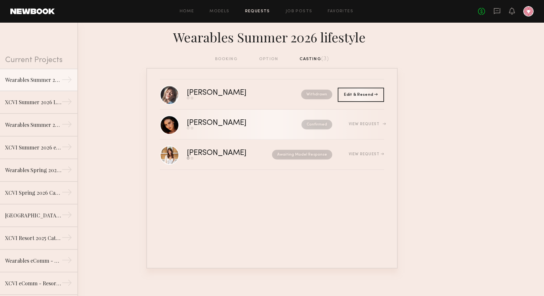
click at [196, 120] on div "[PERSON_NAME]" at bounding box center [230, 123] width 87 height 7
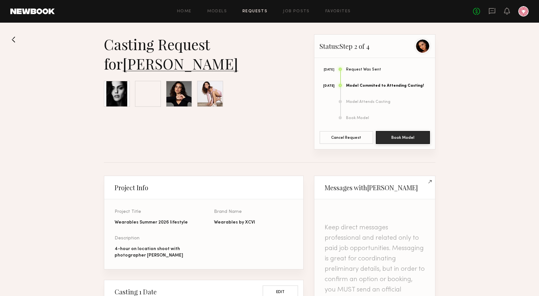
scroll to position [586, 0]
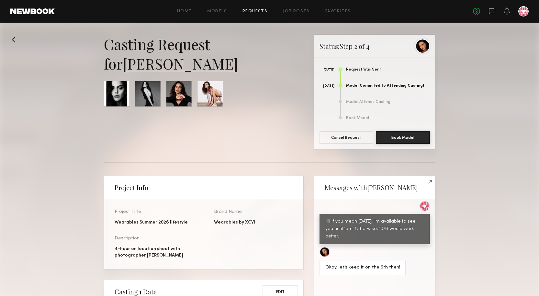
click at [156, 67] on link "[PERSON_NAME]" at bounding box center [181, 63] width 116 height 19
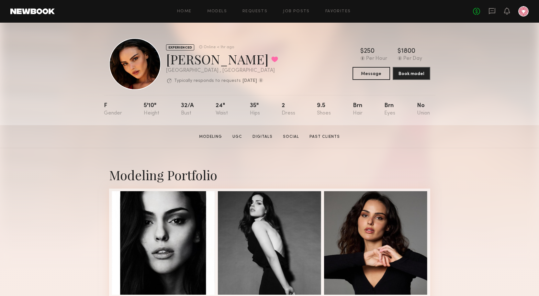
click at [187, 106] on div "32/a" at bounding box center [187, 109] width 13 height 13
click at [147, 106] on div "5'10"" at bounding box center [152, 109] width 16 height 13
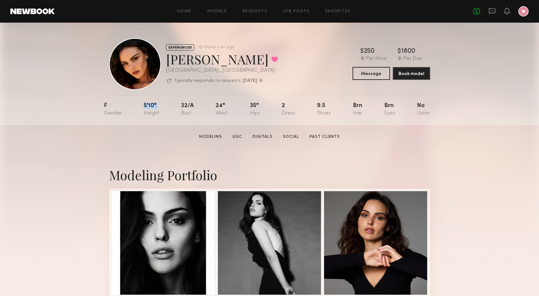
click at [147, 106] on div "5'10"" at bounding box center [152, 109] width 16 height 13
click at [186, 108] on div "32/a" at bounding box center [187, 109] width 13 height 13
drag, startPoint x: 186, startPoint y: 108, endPoint x: 251, endPoint y: 114, distance: 65.5
click at [186, 108] on div "32/a" at bounding box center [187, 109] width 13 height 13
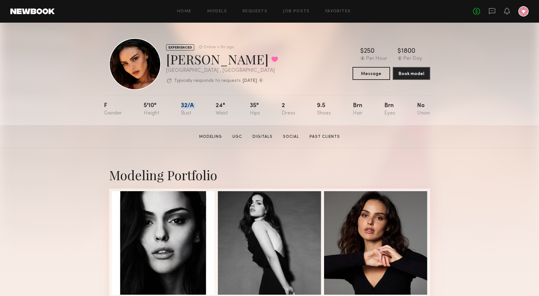
click at [209, 107] on div "F 5'10" 32/a 24" 35" 2 9.5 Brn Brn No" at bounding box center [267, 110] width 327 height 30
click at [227, 106] on div "24"" at bounding box center [222, 109] width 12 height 13
click at [256, 107] on div "35"" at bounding box center [255, 109] width 10 height 13
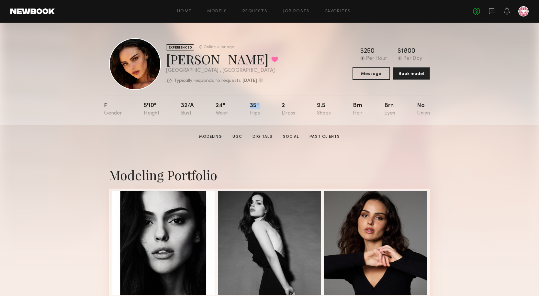
click at [259, 107] on div "35"" at bounding box center [255, 109] width 10 height 13
drag, startPoint x: 143, startPoint y: 105, endPoint x: 269, endPoint y: 107, distance: 126.3
click at [269, 107] on nb-model-profile-props "F 5'10" 32/a 24" 35" 2 9.5 Brn Brn No" at bounding box center [270, 110] width 332 height 30
click at [269, 107] on div "F 5'10" 32/a 24" 35" 2 9.5 Brn Brn No" at bounding box center [267, 110] width 327 height 30
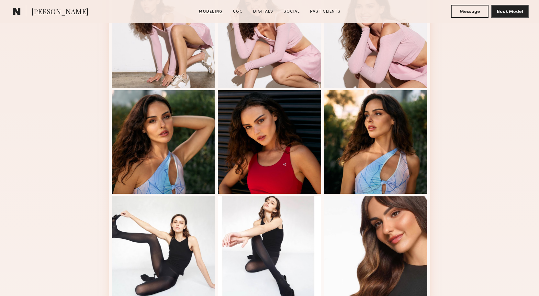
scroll to position [356, 0]
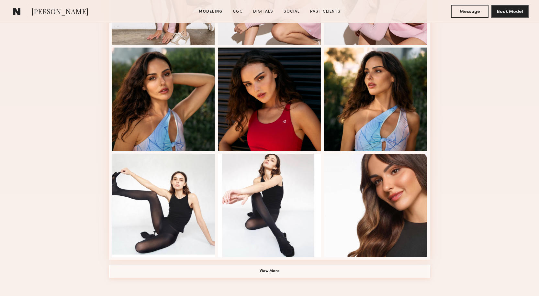
click at [293, 270] on button "View More" at bounding box center [269, 271] width 321 height 13
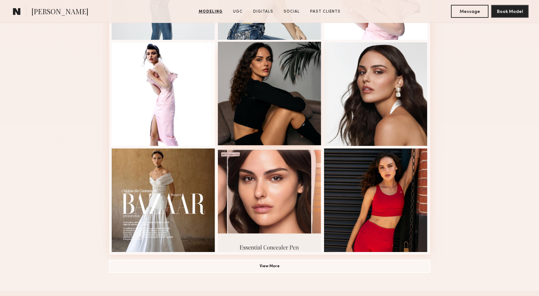
scroll to position [842, 0]
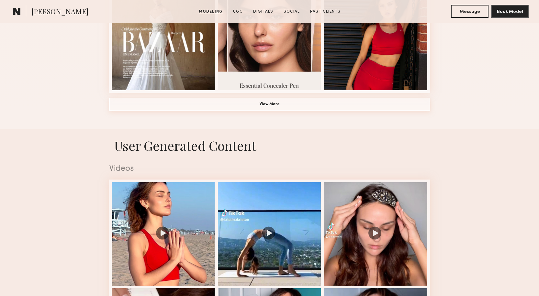
click at [270, 109] on button "View More" at bounding box center [269, 104] width 321 height 13
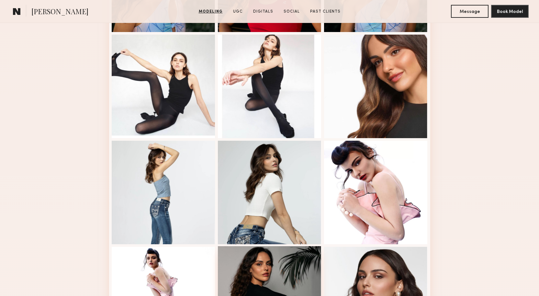
scroll to position [486, 0]
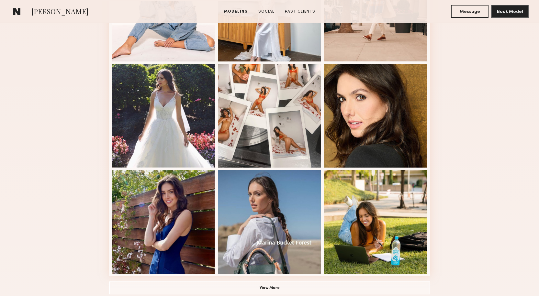
scroll to position [389, 0]
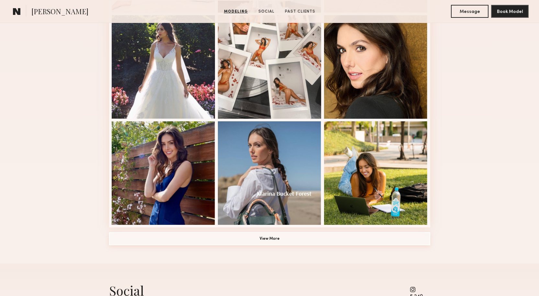
click at [284, 240] on button "View More" at bounding box center [269, 239] width 321 height 13
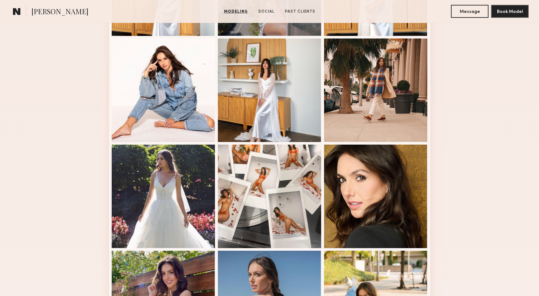
scroll to position [162, 0]
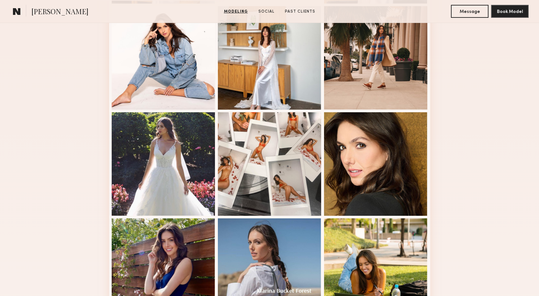
scroll to position [389, 0]
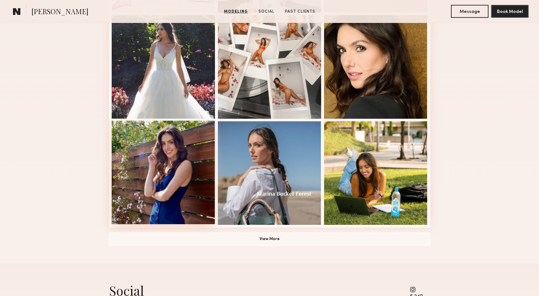
drag, startPoint x: 133, startPoint y: 206, endPoint x: 157, endPoint y: 217, distance: 26.2
click at [133, 206] on div at bounding box center [164, 173] width 104 height 104
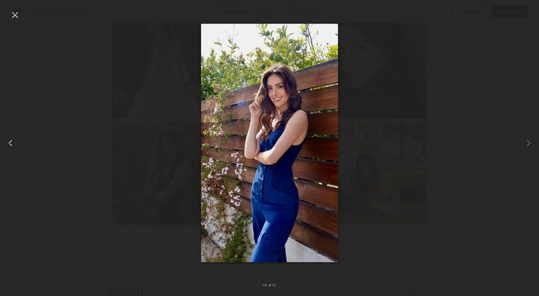
click at [14, 13] on div at bounding box center [15, 15] width 10 height 10
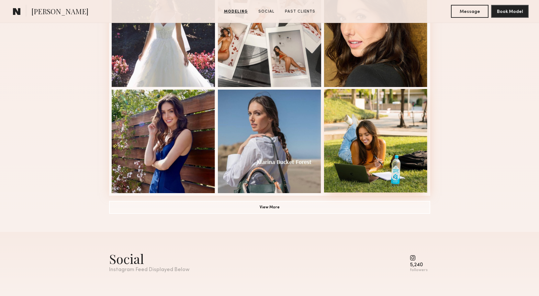
scroll to position [421, 0]
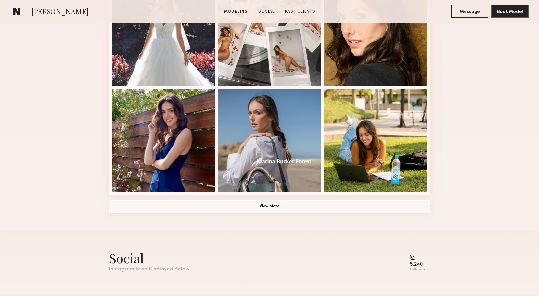
click at [270, 211] on button "View More" at bounding box center [269, 206] width 321 height 13
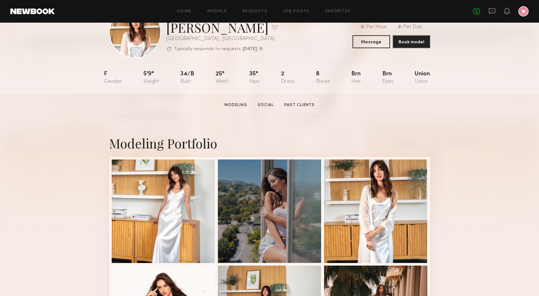
scroll to position [0, 0]
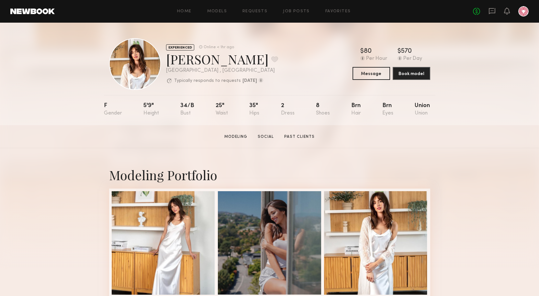
click at [291, 110] on div "2" at bounding box center [288, 109] width 14 height 13
click at [290, 110] on div "2" at bounding box center [288, 109] width 14 height 13
click at [253, 107] on div "35"" at bounding box center [254, 109] width 10 height 13
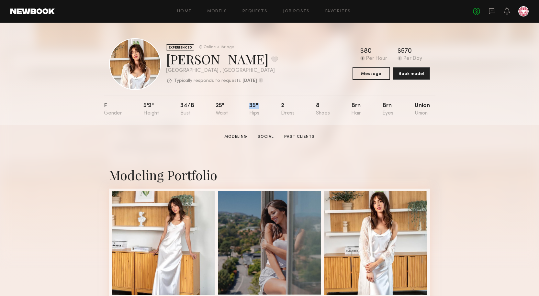
drag, startPoint x: 253, startPoint y: 107, endPoint x: 181, endPoint y: 111, distance: 72.7
click at [254, 107] on div "35"" at bounding box center [254, 109] width 10 height 13
click at [188, 110] on div "34/b" at bounding box center [187, 109] width 14 height 13
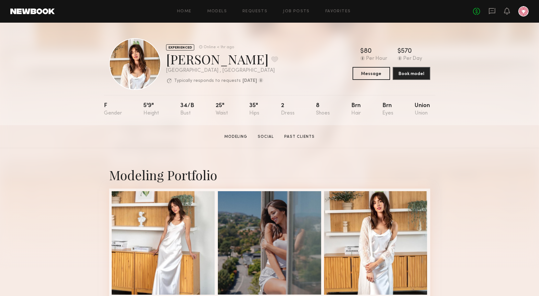
click at [148, 107] on div "5'9"" at bounding box center [151, 109] width 16 height 13
click at [131, 65] on div at bounding box center [135, 64] width 52 height 52
click at [209, 63] on div "Marilyn B. Favorite" at bounding box center [222, 59] width 112 height 17
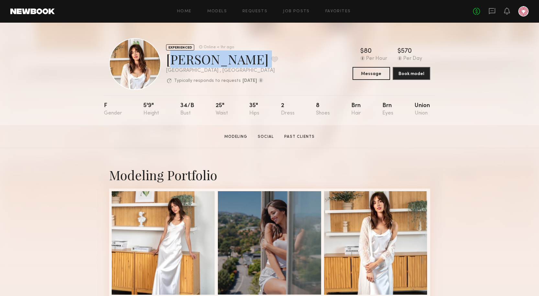
click at [209, 63] on div "Marilyn B. Favorite" at bounding box center [222, 59] width 112 height 17
click at [405, 145] on section "Marilyn B. Modeling Social Past Clients Message Book Model" at bounding box center [269, 136] width 539 height 23
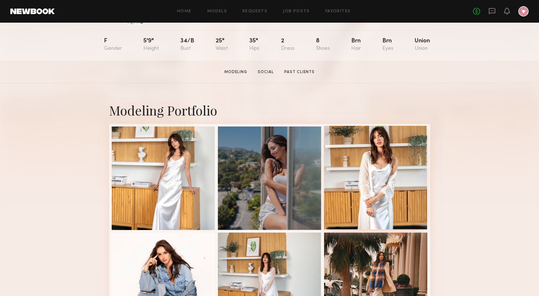
click at [405, 153] on div at bounding box center [376, 178] width 104 height 104
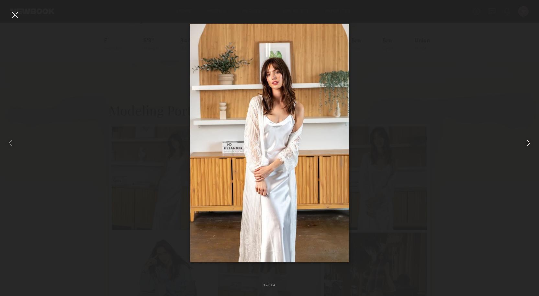
click at [529, 142] on common-icon at bounding box center [529, 143] width 10 height 10
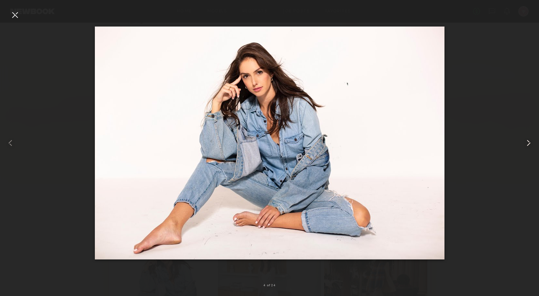
click at [528, 143] on common-icon at bounding box center [529, 143] width 10 height 10
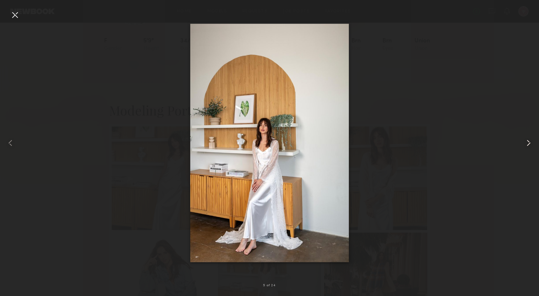
click at [528, 143] on common-icon at bounding box center [529, 143] width 10 height 10
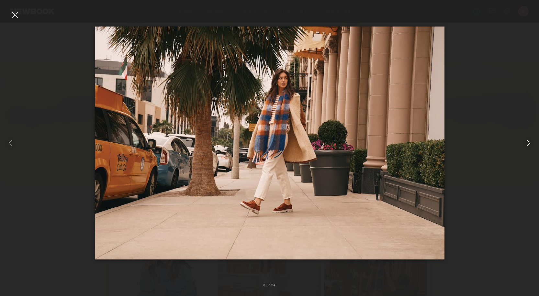
click at [528, 143] on common-icon at bounding box center [529, 143] width 10 height 10
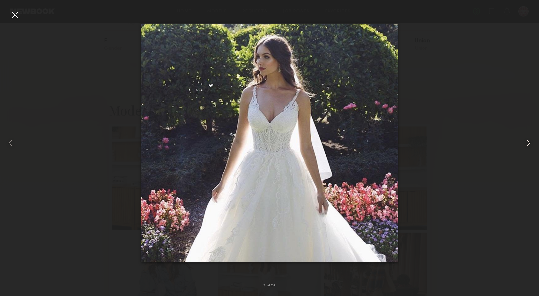
click at [528, 143] on common-icon at bounding box center [529, 143] width 10 height 10
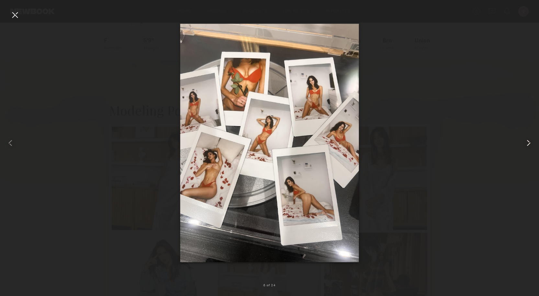
click at [529, 143] on common-icon at bounding box center [529, 143] width 10 height 10
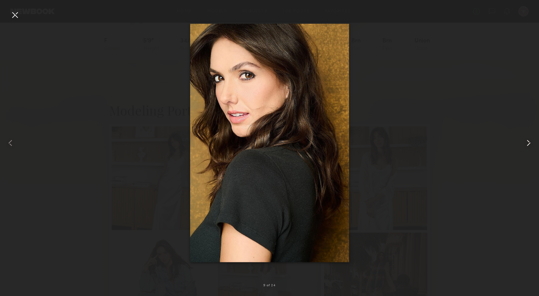
click at [529, 143] on common-icon at bounding box center [529, 143] width 10 height 10
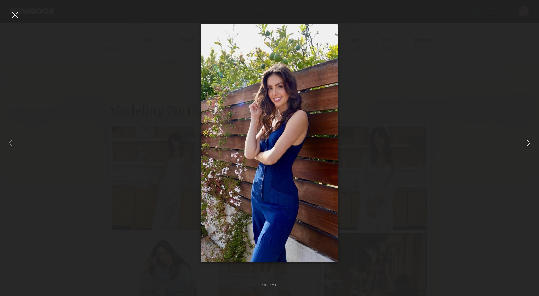
click at [529, 143] on common-icon at bounding box center [529, 143] width 10 height 10
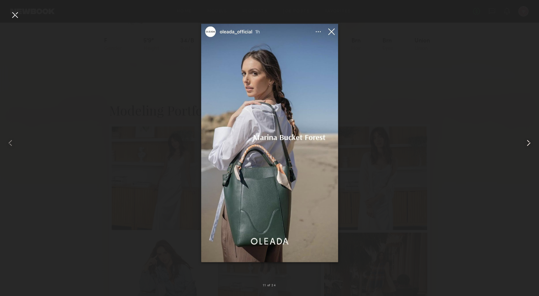
click at [529, 143] on common-icon at bounding box center [529, 143] width 10 height 10
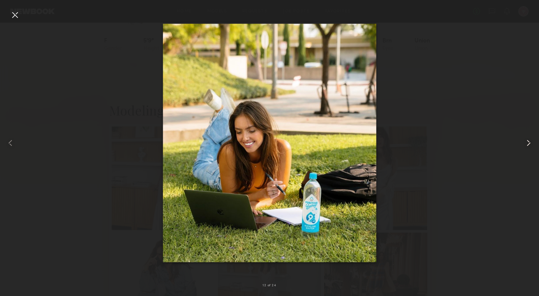
click at [529, 143] on common-icon at bounding box center [529, 143] width 10 height 10
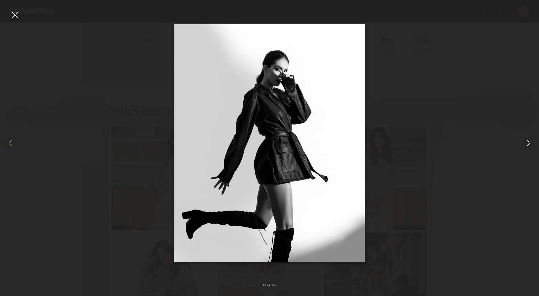
click at [529, 143] on common-icon at bounding box center [529, 143] width 10 height 10
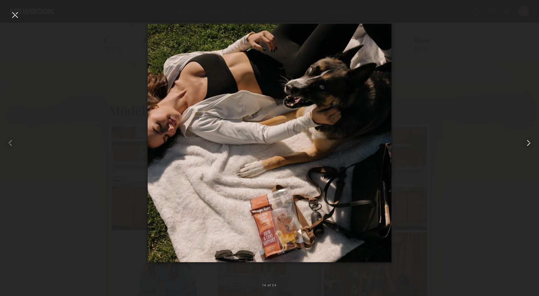
click at [529, 143] on common-icon at bounding box center [529, 143] width 10 height 10
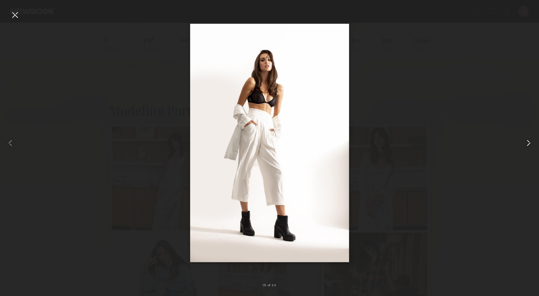
click at [529, 143] on common-icon at bounding box center [529, 143] width 10 height 10
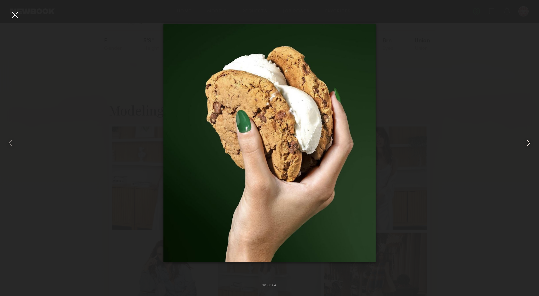
click at [529, 143] on common-icon at bounding box center [529, 143] width 10 height 10
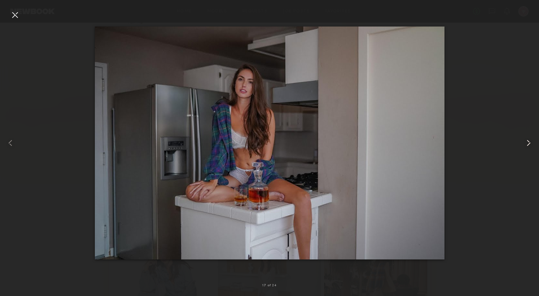
click at [529, 143] on common-icon at bounding box center [529, 143] width 10 height 10
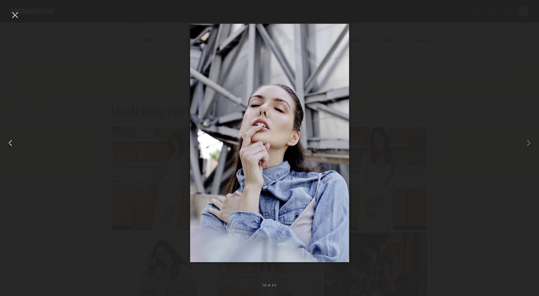
click at [13, 143] on common-icon at bounding box center [10, 143] width 10 height 10
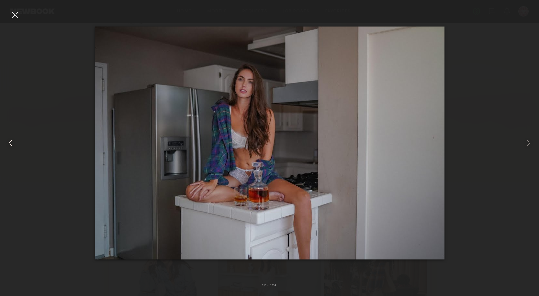
click at [14, 143] on common-icon at bounding box center [10, 143] width 10 height 10
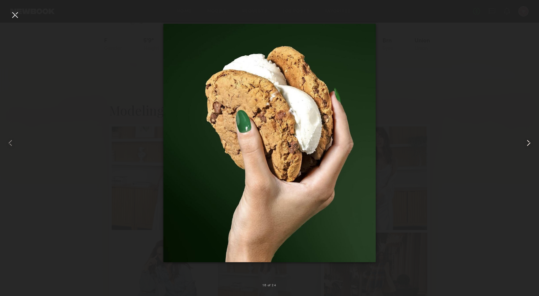
click at [533, 142] on common-icon at bounding box center [529, 143] width 10 height 10
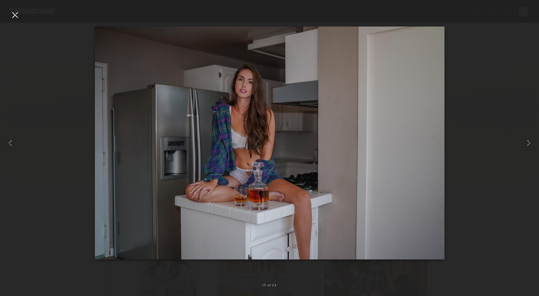
click at [13, 17] on div at bounding box center [15, 15] width 10 height 10
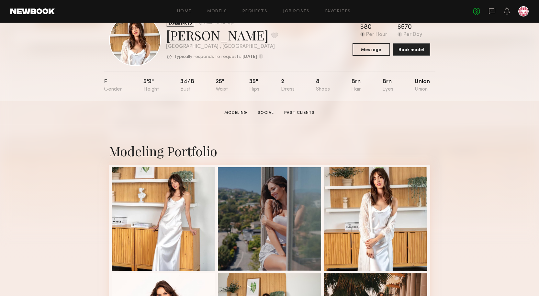
scroll to position [0, 0]
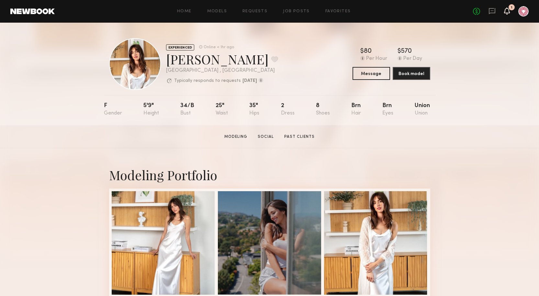
click at [508, 12] on icon at bounding box center [507, 10] width 5 height 5
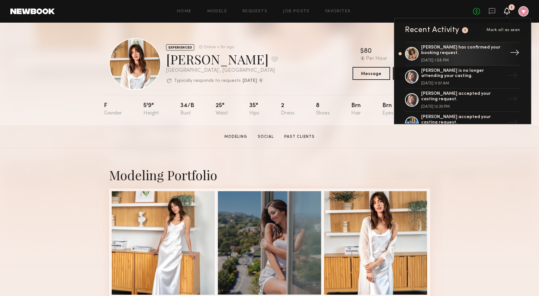
click at [405, 53] on link "Monica M. has confirmed your booking request. October 06, 2025 @ 1:08 PM →" at bounding box center [462, 54] width 115 height 24
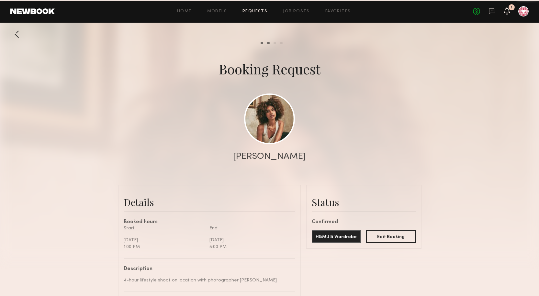
click at [507, 10] on icon at bounding box center [507, 10] width 5 height 5
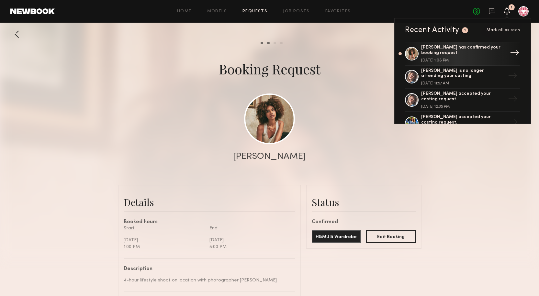
click at [405, 54] on link "[PERSON_NAME] has confirmed your booking request. [DATE] 1:08 PM →" at bounding box center [462, 54] width 115 height 24
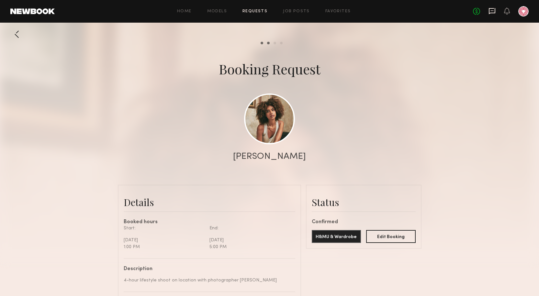
click at [493, 9] on icon at bounding box center [492, 10] width 7 height 7
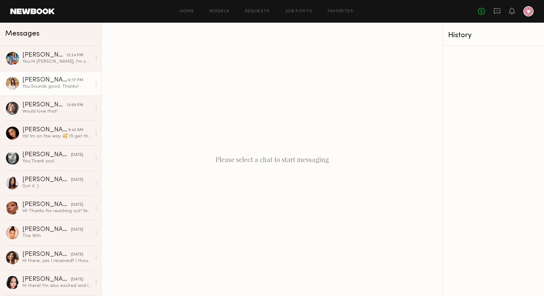
click at [35, 78] on div "[PERSON_NAME]" at bounding box center [44, 80] width 45 height 6
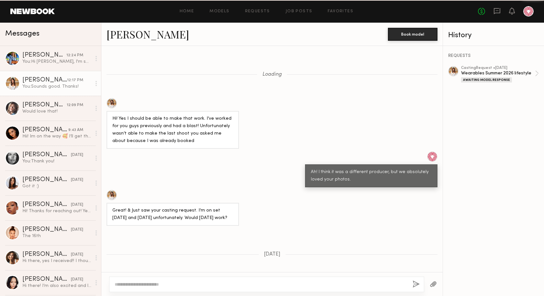
scroll to position [342, 0]
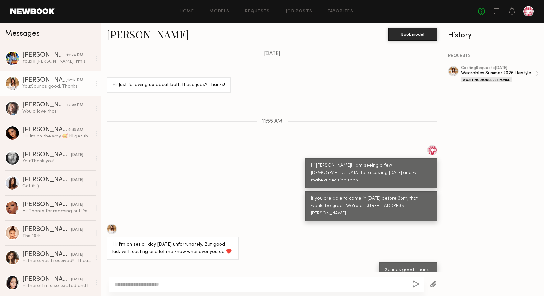
click at [255, 286] on textarea at bounding box center [261, 284] width 293 height 6
type textarea "**********"
click at [417, 281] on div "**********" at bounding box center [266, 285] width 315 height 16
drag, startPoint x: 413, startPoint y: 282, endPoint x: 416, endPoint y: 295, distance: 13.4
click at [413, 282] on button "button" at bounding box center [416, 285] width 7 height 8
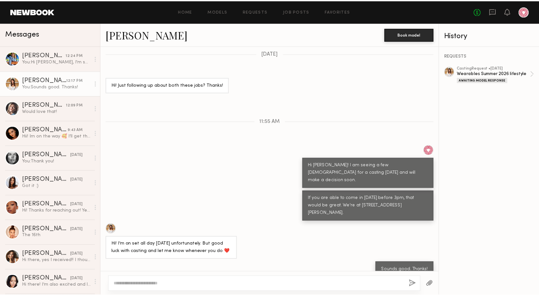
scroll to position [424, 0]
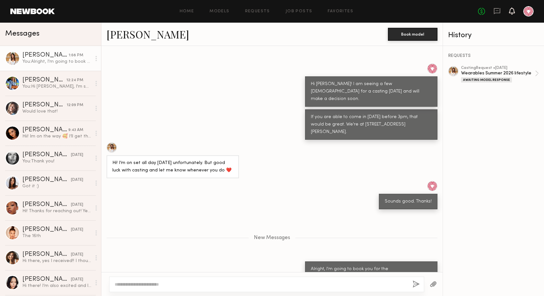
click at [512, 11] on icon at bounding box center [512, 10] width 5 height 5
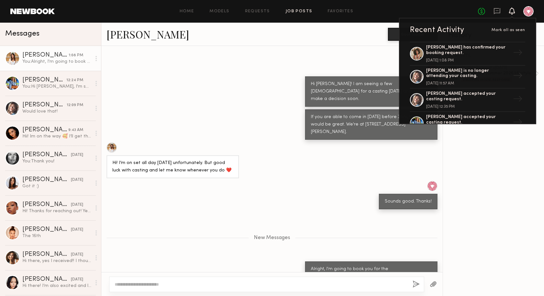
click at [292, 10] on link "Job Posts" at bounding box center [299, 11] width 27 height 4
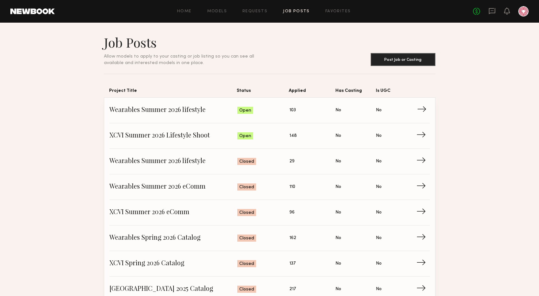
click at [128, 106] on span "Wearables Summer 2026 lifestyle" at bounding box center [173, 111] width 128 height 10
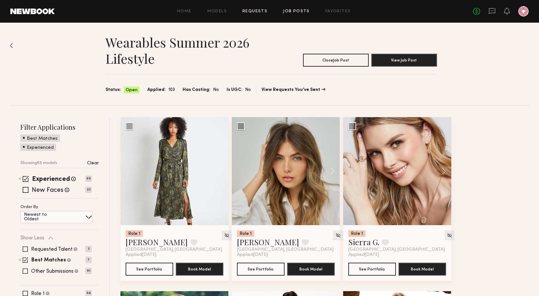
click at [249, 12] on link "Requests" at bounding box center [255, 11] width 25 height 4
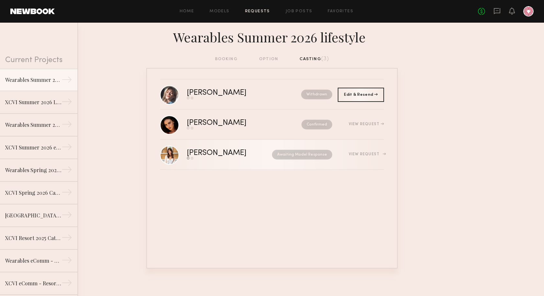
click at [266, 157] on div "Awaiting Model Response" at bounding box center [295, 155] width 73 height 10
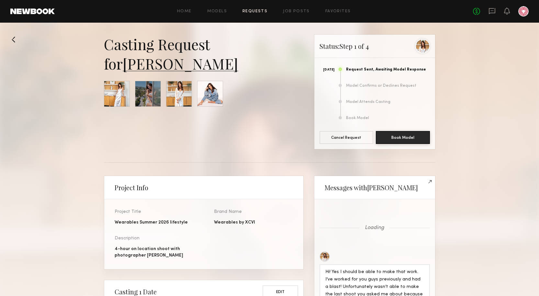
scroll to position [495, 0]
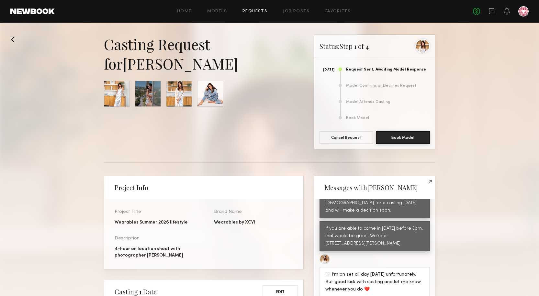
click at [11, 41] on button at bounding box center [15, 39] width 10 height 10
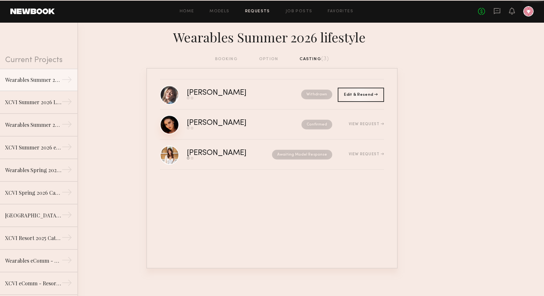
click at [174, 122] on link at bounding box center [169, 124] width 19 height 19
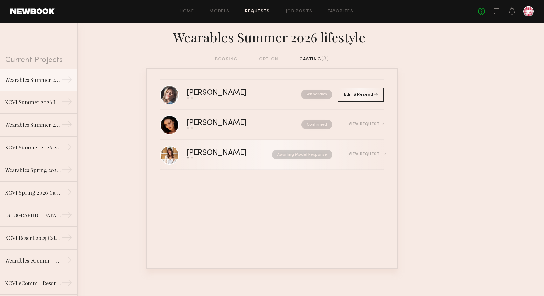
click at [211, 150] on div "[PERSON_NAME]" at bounding box center [223, 153] width 73 height 7
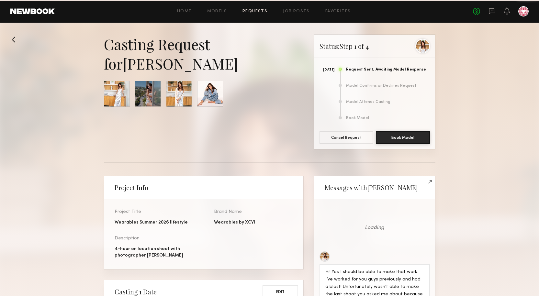
scroll to position [495, 0]
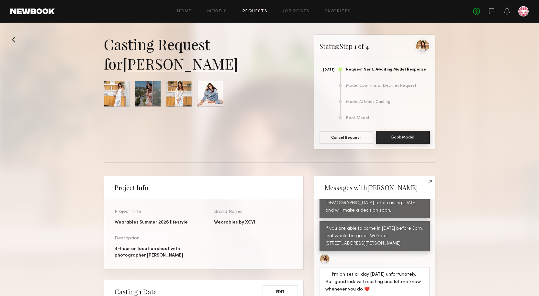
click at [398, 140] on button "Book Model" at bounding box center [403, 137] width 54 height 13
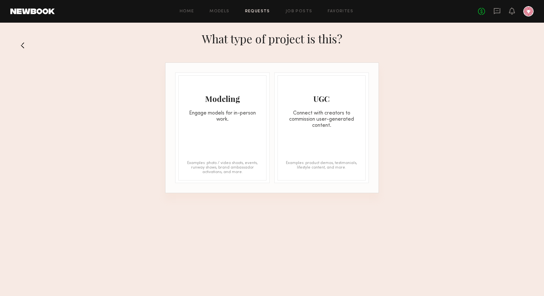
click at [206, 142] on div "Modeling Engage models for in-person work. Examples: photo / video shoots, even…" at bounding box center [222, 127] width 88 height 105
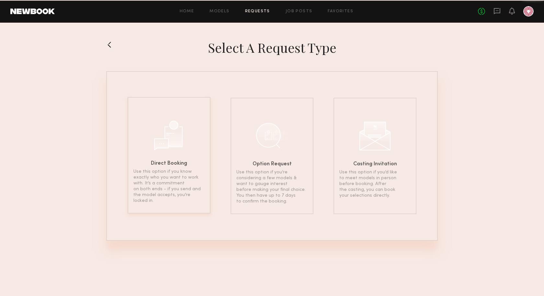
click at [176, 169] on div "Direct Booking Use this option if you know exactly who you want to work with. I…" at bounding box center [169, 155] width 83 height 117
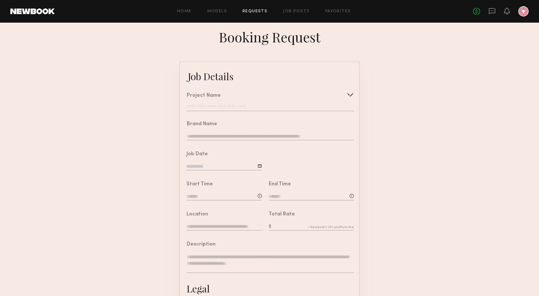
click at [258, 111] on input "text" at bounding box center [270, 108] width 167 height 6
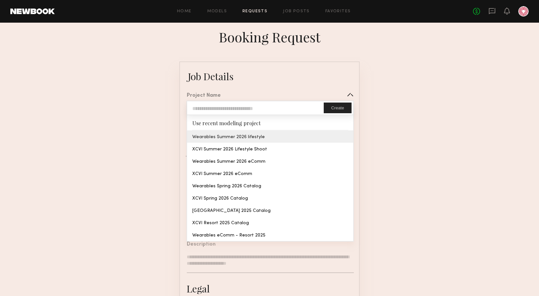
type input "**********"
type textarea "**********"
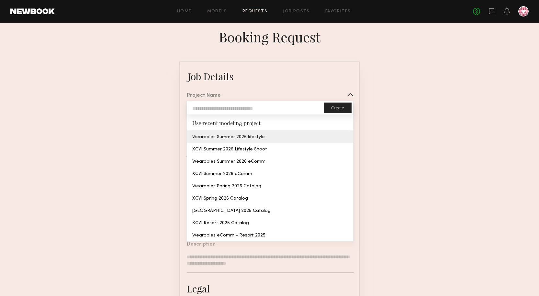
type textarea "**********"
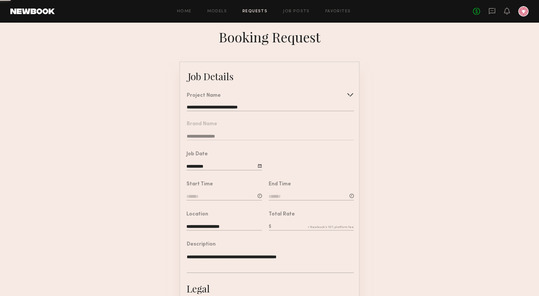
click at [246, 142] on common-border "**********" at bounding box center [269, 242] width 180 height 361
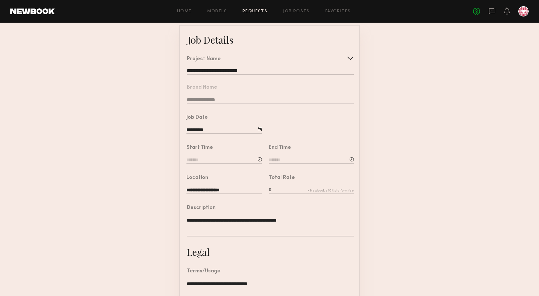
scroll to position [65, 0]
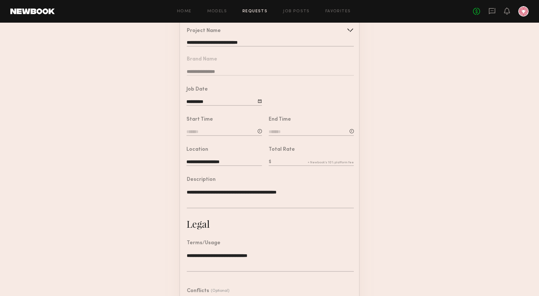
click at [208, 136] on input at bounding box center [224, 132] width 75 height 7
click at [207, 151] on span at bounding box center [205, 147] width 7 height 7
type input "*******"
type input "**"
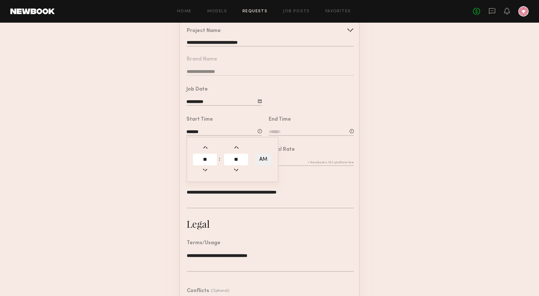
click at [207, 151] on span at bounding box center [205, 147] width 7 height 7
type input "*******"
type input "**"
click at [207, 151] on span at bounding box center [205, 147] width 7 height 7
type input "*******"
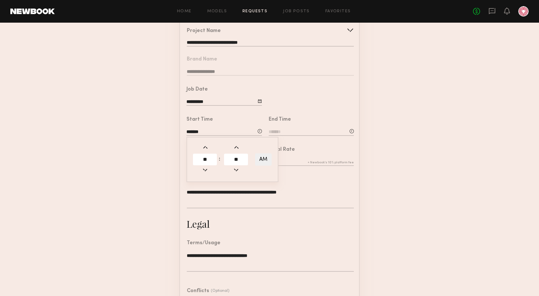
type input "**"
click at [207, 173] on span at bounding box center [205, 169] width 7 height 7
type input "*******"
type input "**"
click at [207, 173] on span at bounding box center [205, 169] width 7 height 7
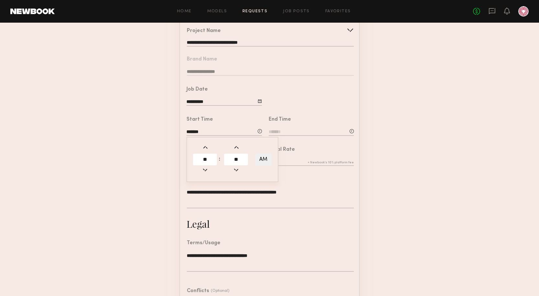
type input "*******"
type input "**"
click at [268, 165] on button "AM" at bounding box center [263, 160] width 17 height 12
type input "*******"
click at [278, 136] on input at bounding box center [311, 132] width 85 height 7
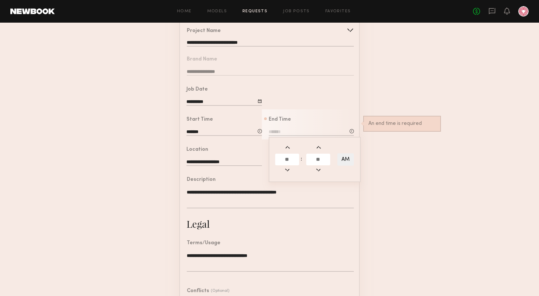
click at [288, 151] on span at bounding box center [287, 147] width 7 height 7
type input "*******"
type input "**"
click at [288, 151] on span at bounding box center [287, 147] width 7 height 7
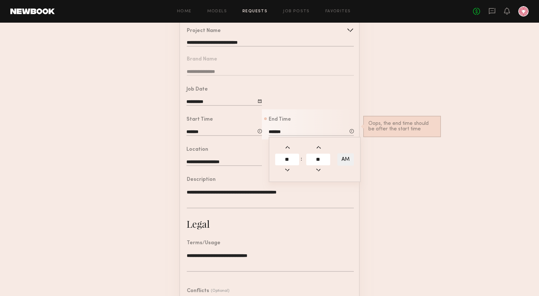
type input "*******"
type input "**"
click at [288, 151] on span at bounding box center [287, 147] width 7 height 7
type input "*******"
type input "**"
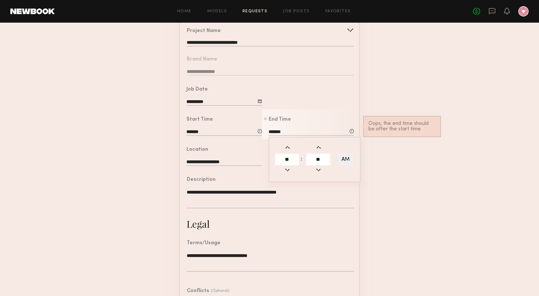
click at [288, 151] on span at bounding box center [287, 147] width 7 height 7
type input "*******"
type input "**"
click at [288, 151] on span at bounding box center [287, 147] width 7 height 7
type input "*******"
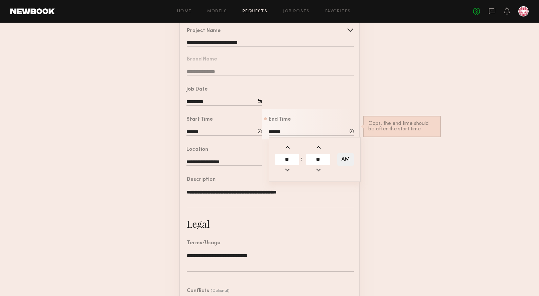
type input "**"
click at [335, 165] on td at bounding box center [334, 159] width 5 height 13
click at [346, 163] on button "AM" at bounding box center [346, 160] width 17 height 12
type input "*******"
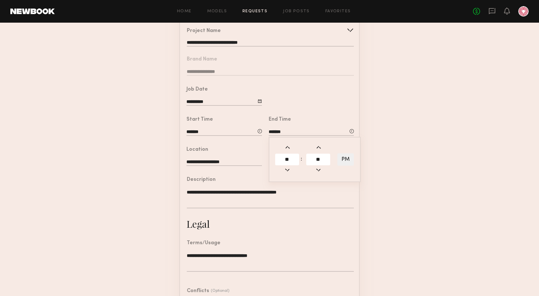
click at [245, 166] on input "**********" at bounding box center [224, 162] width 75 height 7
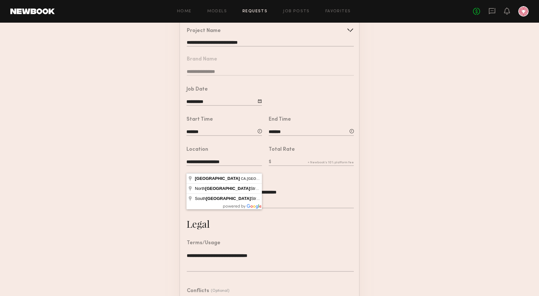
drag, startPoint x: 245, startPoint y: 171, endPoint x: 144, endPoint y: 165, distance: 100.9
click at [144, 165] on form "**********" at bounding box center [269, 177] width 539 height 361
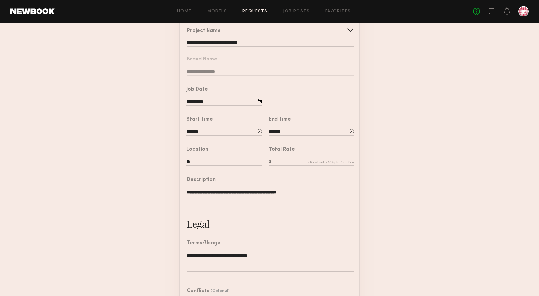
type input "*"
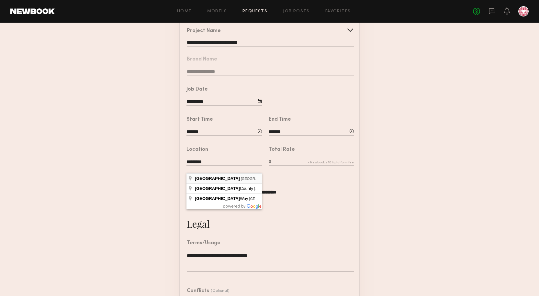
type input "**********"
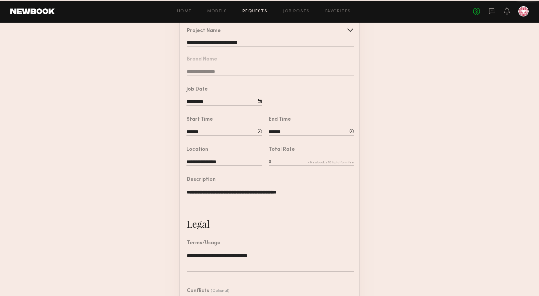
click at [293, 166] on input "text" at bounding box center [311, 162] width 85 height 7
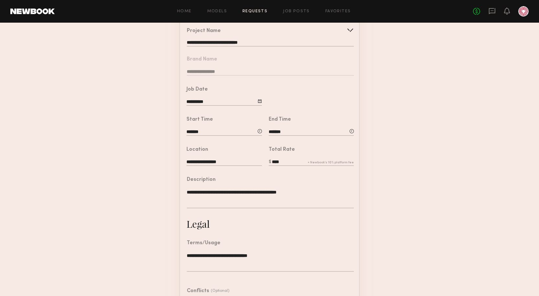
type input "****"
click at [394, 178] on form "**********" at bounding box center [269, 177] width 539 height 361
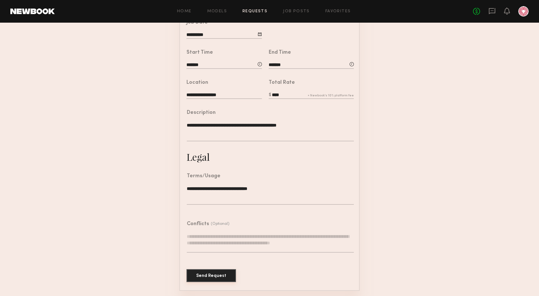
click at [228, 277] on button "Send Request" at bounding box center [212, 276] width 50 height 13
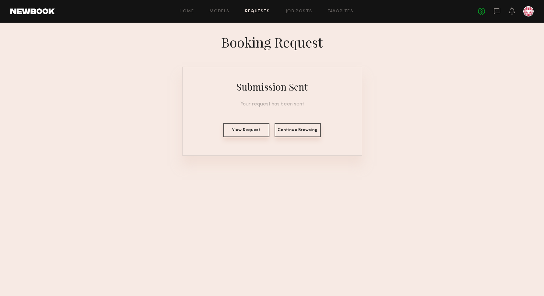
click at [265, 15] on div "Home Models Requests Job Posts Favorites Sign Out No fees up to $5,000" at bounding box center [294, 11] width 479 height 10
click at [264, 9] on link "Requests" at bounding box center [257, 11] width 25 height 4
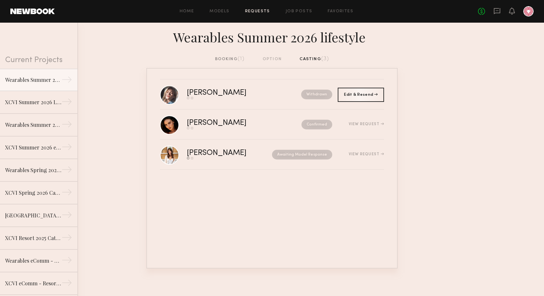
click at [274, 58] on div "booking (1) option casting (3)" at bounding box center [272, 59] width 114 height 7
click at [268, 61] on div "booking (1) option casting (3)" at bounding box center [272, 59] width 114 height 7
click at [232, 63] on div "booking (1) option casting (3)" at bounding box center [272, 62] width 544 height 12
click at [233, 56] on div "booking (1)" at bounding box center [230, 59] width 30 height 7
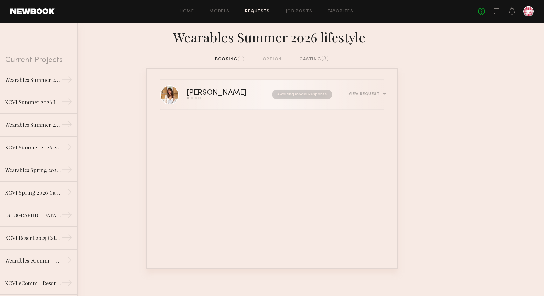
click at [228, 97] on div "[PERSON_NAME]" at bounding box center [223, 92] width 73 height 7
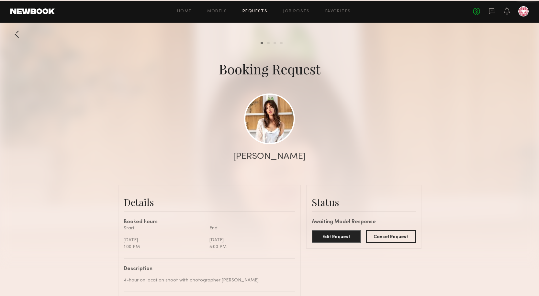
scroll to position [494, 0]
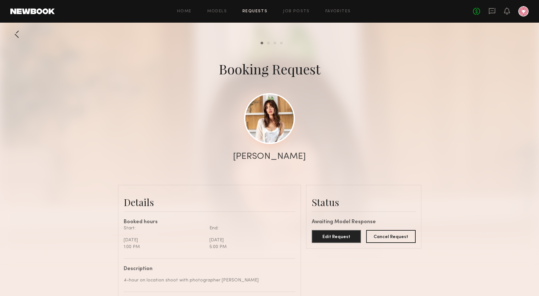
click at [273, 121] on link at bounding box center [269, 118] width 51 height 51
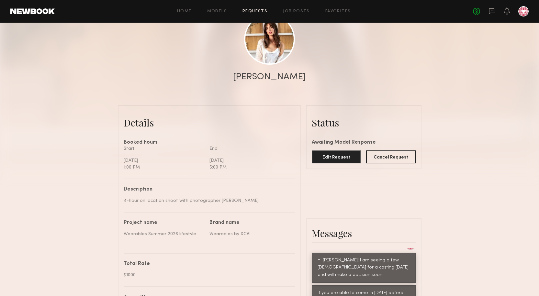
scroll to position [0, 0]
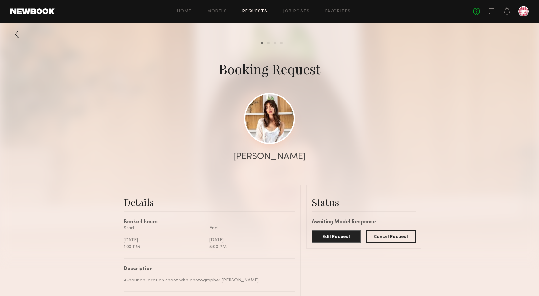
click at [260, 109] on link at bounding box center [269, 118] width 51 height 51
click at [17, 37] on div at bounding box center [16, 34] width 13 height 13
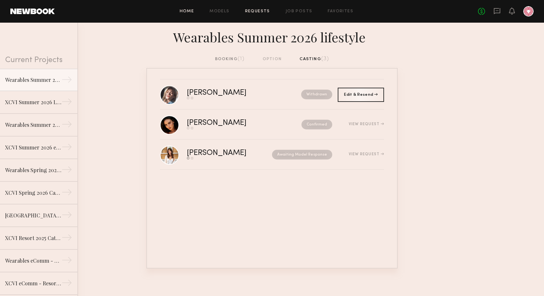
click at [190, 11] on link "Home" at bounding box center [187, 11] width 15 height 4
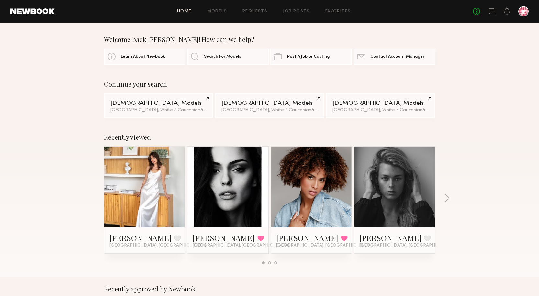
click at [342, 190] on div at bounding box center [311, 187] width 81 height 81
click at [324, 191] on link at bounding box center [312, 187] width 40 height 81
click at [29, 6] on header "Home Models Requests Job Posts Favorites Sign Out No fees up to $5,000" at bounding box center [269, 11] width 539 height 23
click at [39, 10] on link at bounding box center [32, 11] width 44 height 6
click at [495, 12] on icon at bounding box center [492, 11] width 6 height 6
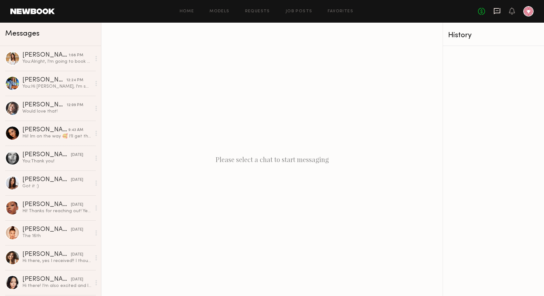
click at [495, 9] on icon at bounding box center [497, 11] width 6 height 6
click at [495, 10] on icon at bounding box center [497, 10] width 7 height 7
drag, startPoint x: 494, startPoint y: 10, endPoint x: 491, endPoint y: 12, distance: 3.8
click at [494, 10] on icon at bounding box center [497, 11] width 6 height 6
click at [493, 12] on div "No fees up to $5,000" at bounding box center [506, 11] width 56 height 10
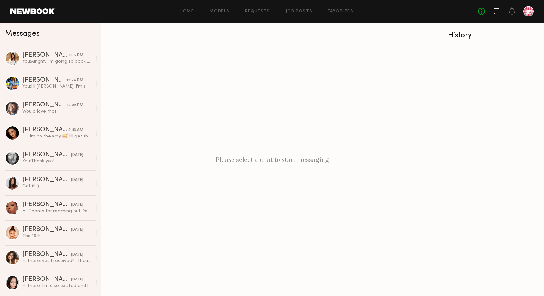
click at [497, 11] on icon at bounding box center [497, 10] width 3 height 1
click at [511, 11] on icon at bounding box center [512, 10] width 5 height 5
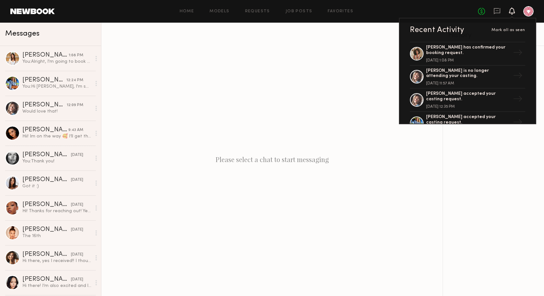
click at [33, 6] on header "Home Models Requests Job Posts Favorites Sign Out No fees up to $5,000 Recent A…" at bounding box center [272, 11] width 544 height 23
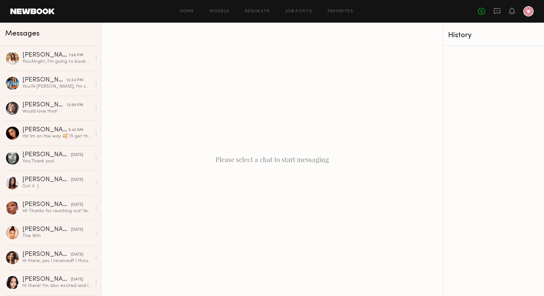
click at [30, 11] on link at bounding box center [32, 11] width 44 height 6
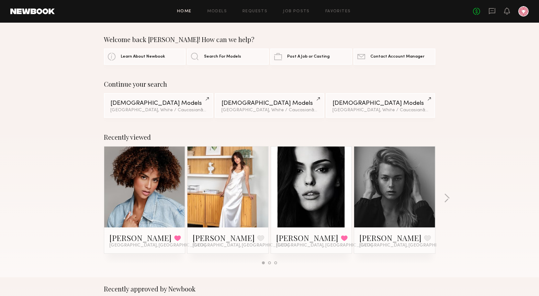
click at [242, 177] on link at bounding box center [228, 187] width 40 height 81
click at [15, 51] on div "Welcome back Daniela! How can we help? Learn About Newbook Search For Models Po…" at bounding box center [269, 50] width 539 height 29
click at [493, 11] on icon at bounding box center [492, 10] width 7 height 7
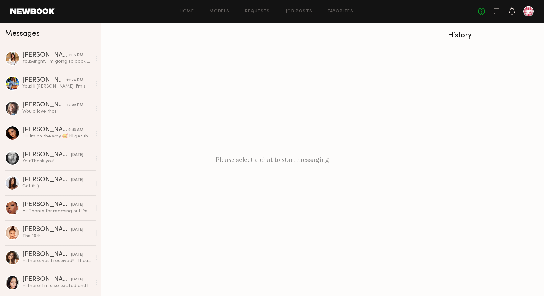
click at [510, 12] on icon at bounding box center [512, 10] width 5 height 5
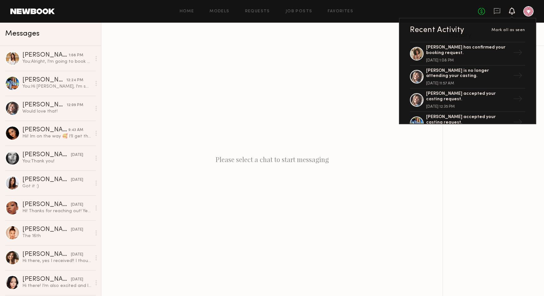
click at [27, 9] on link at bounding box center [32, 11] width 44 height 6
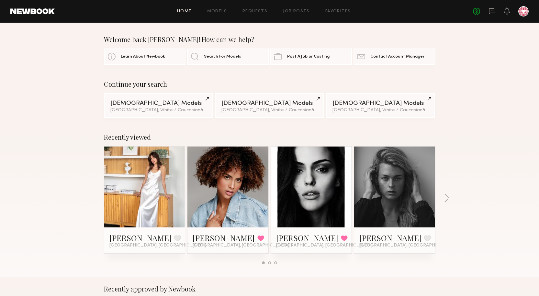
click at [223, 164] on link at bounding box center [228, 187] width 40 height 81
click at [494, 11] on icon at bounding box center [492, 10] width 7 height 7
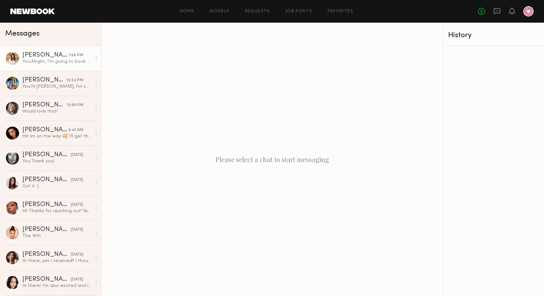
click at [38, 51] on link "Marilyn B. 1:08 PM You: Alright, I'm going to book you for the San Diego shoot!…" at bounding box center [50, 58] width 101 height 25
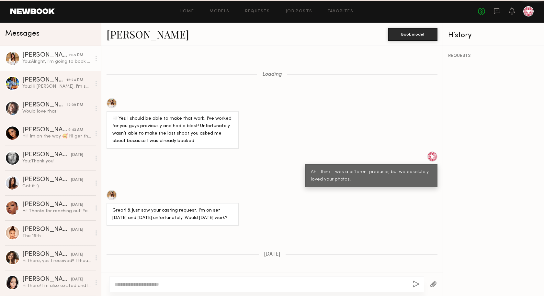
scroll to position [373, 0]
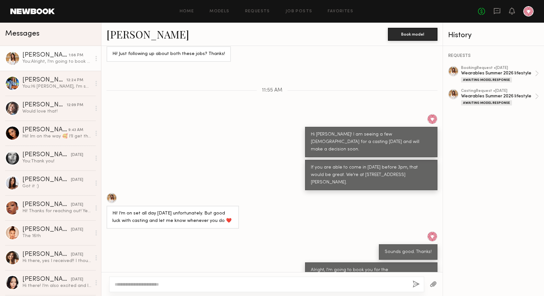
click at [129, 32] on link "[PERSON_NAME]" at bounding box center [148, 34] width 83 height 14
click at [500, 10] on icon at bounding box center [497, 11] width 6 height 6
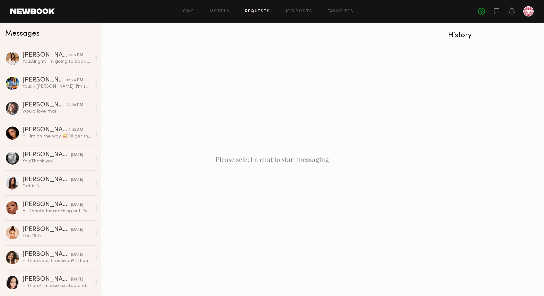
click at [263, 10] on link "Requests" at bounding box center [257, 11] width 25 height 4
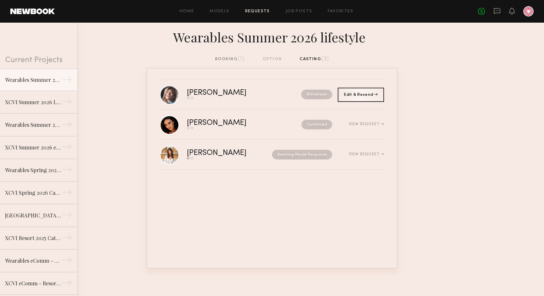
click at [232, 58] on div "booking (1)" at bounding box center [230, 59] width 30 height 7
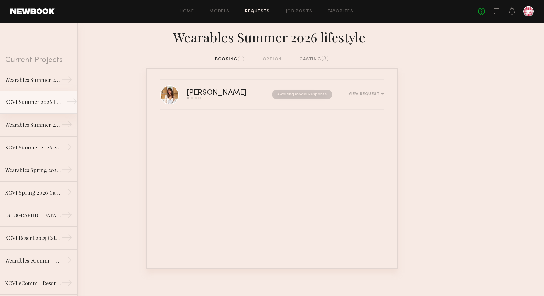
click at [19, 103] on div "XCVI Summer 2026 Lifestyle Shoot" at bounding box center [33, 102] width 56 height 8
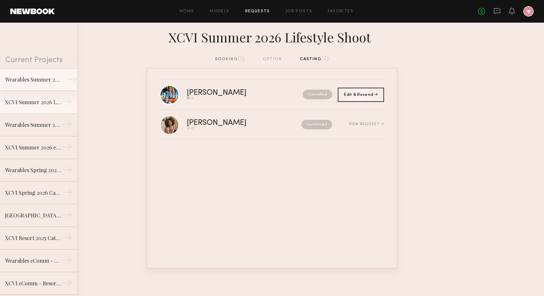
click at [40, 77] on div "Wearables Summer 2026 lifestyle" at bounding box center [33, 80] width 56 height 8
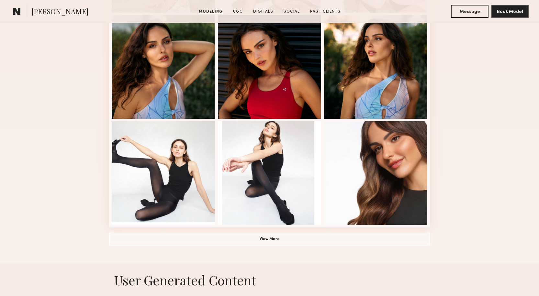
scroll to position [162, 0]
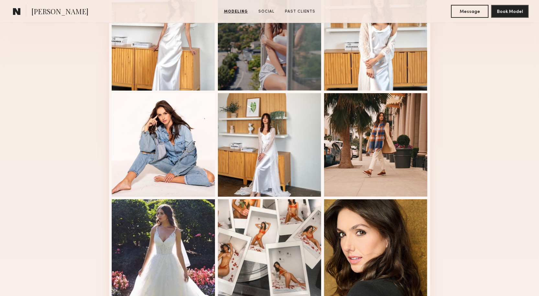
scroll to position [292, 0]
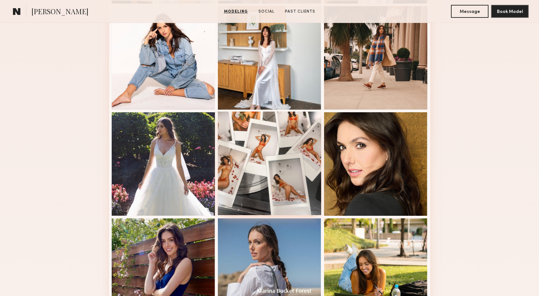
click at [258, 170] on div at bounding box center [270, 164] width 104 height 104
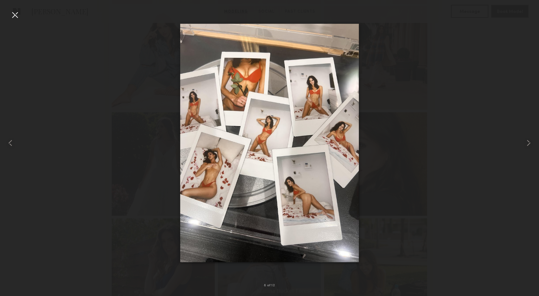
click at [17, 13] on div at bounding box center [15, 15] width 10 height 10
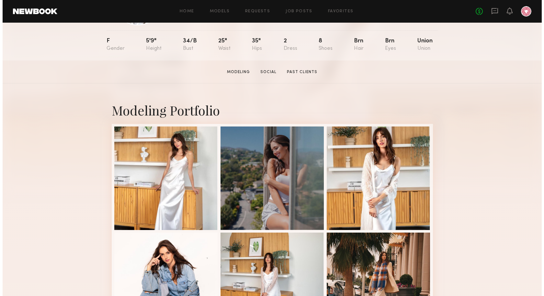
scroll to position [0, 0]
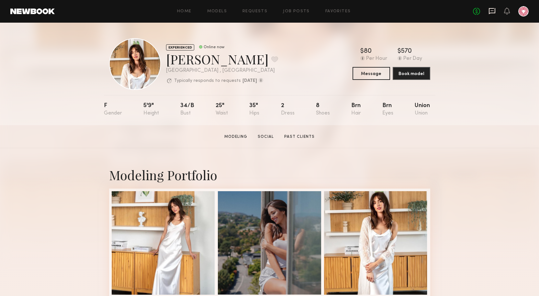
click at [491, 13] on icon at bounding box center [492, 11] width 6 height 6
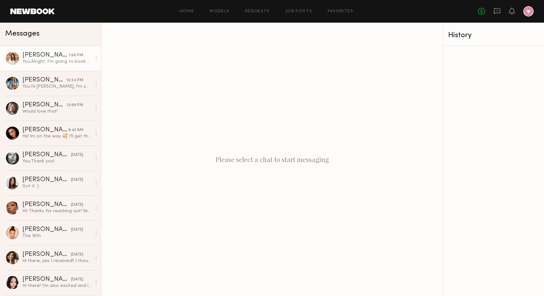
click at [48, 52] on div "[PERSON_NAME]" at bounding box center [45, 55] width 46 height 6
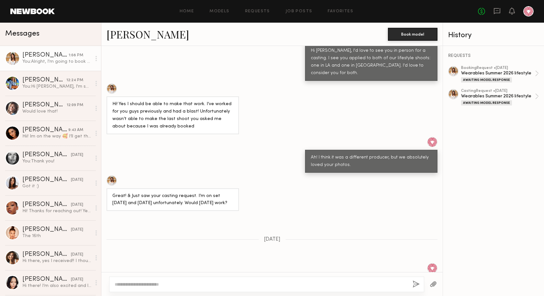
scroll to position [251, 0]
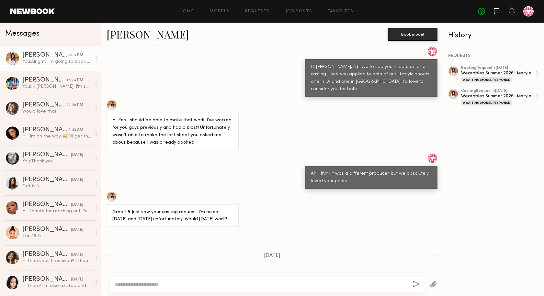
click at [497, 7] on icon at bounding box center [497, 10] width 7 height 7
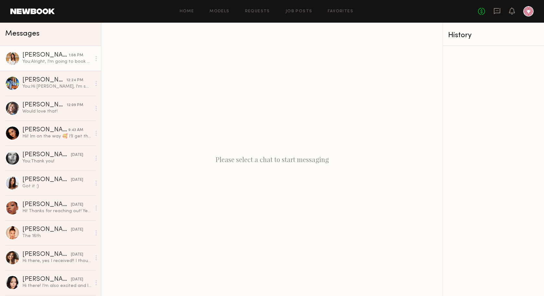
click at [26, 58] on div "Marilyn B." at bounding box center [45, 55] width 46 height 6
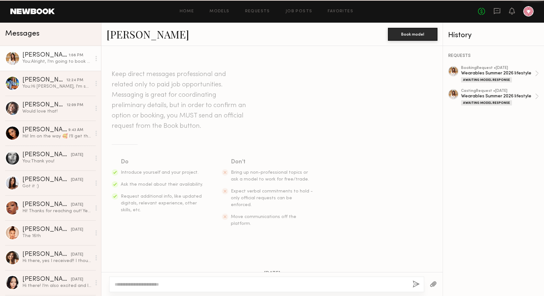
scroll to position [603, 0]
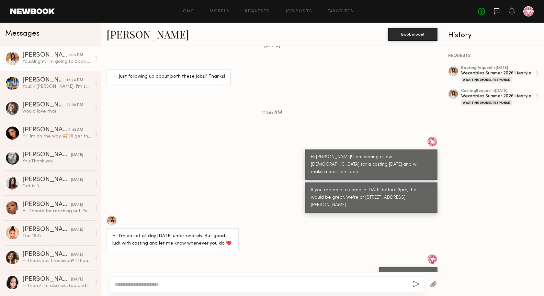
click at [494, 12] on icon at bounding box center [497, 10] width 7 height 7
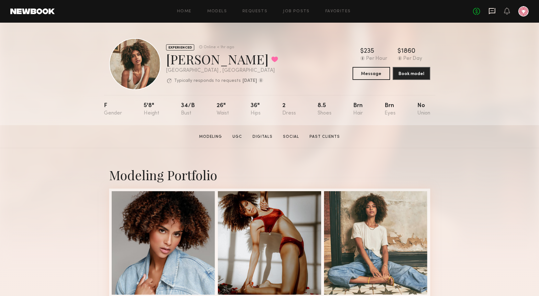
click at [495, 10] on icon at bounding box center [492, 10] width 7 height 7
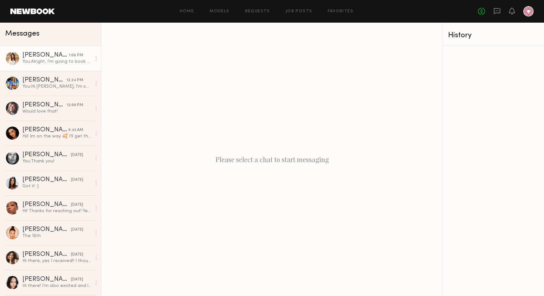
click at [33, 59] on div "[PERSON_NAME]" at bounding box center [45, 55] width 46 height 6
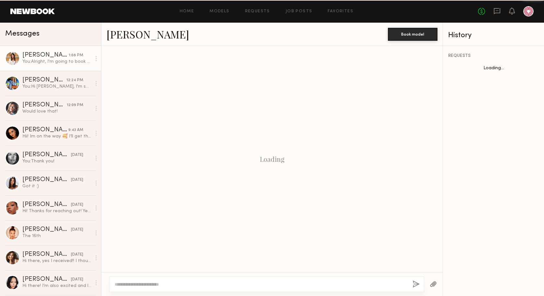
scroll to position [320, 0]
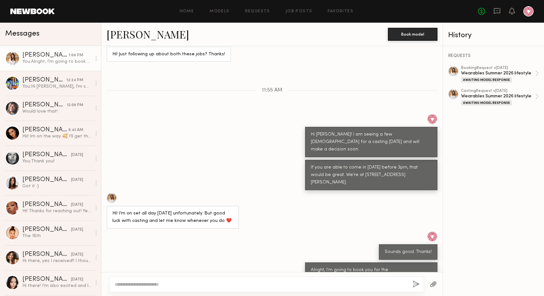
click at [127, 38] on link "[PERSON_NAME]" at bounding box center [148, 34] width 83 height 14
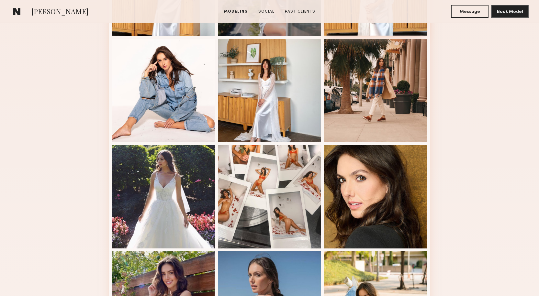
scroll to position [259, 0]
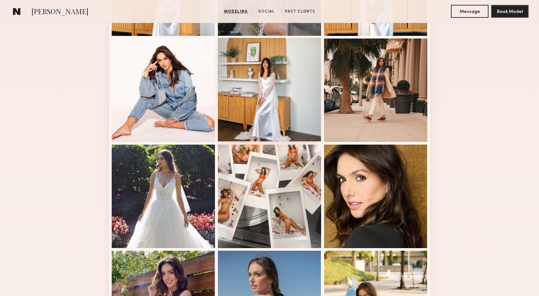
click at [258, 99] on div at bounding box center [270, 90] width 104 height 104
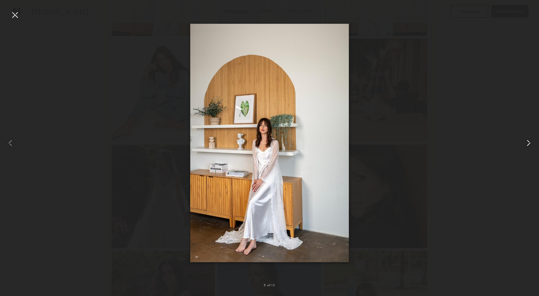
click at [519, 139] on div at bounding box center [529, 142] width 22 height 265
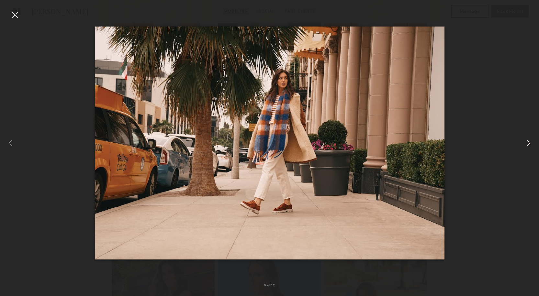
click at [519, 139] on div at bounding box center [529, 142] width 22 height 265
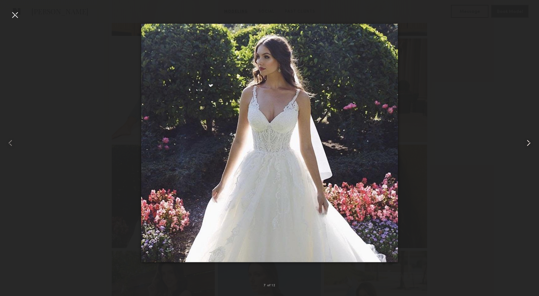
click at [519, 139] on div at bounding box center [529, 142] width 22 height 265
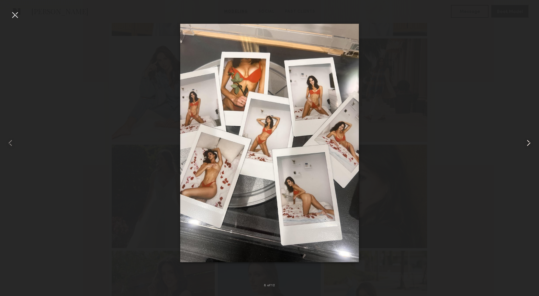
click at [519, 139] on div at bounding box center [529, 142] width 22 height 265
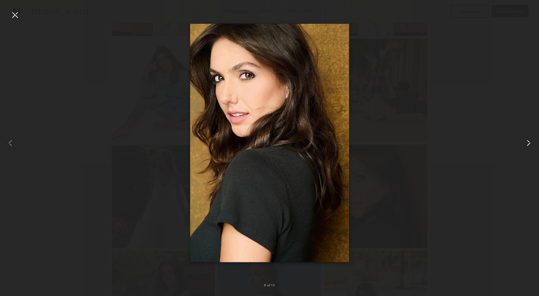
click at [519, 139] on div at bounding box center [529, 142] width 22 height 265
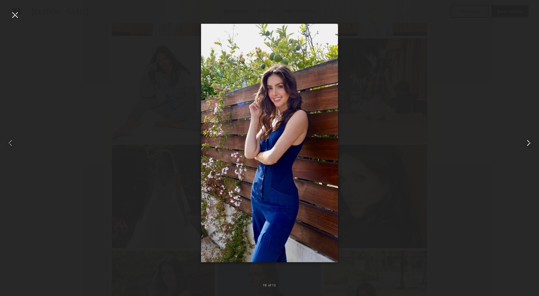
click at [519, 139] on div at bounding box center [529, 142] width 22 height 265
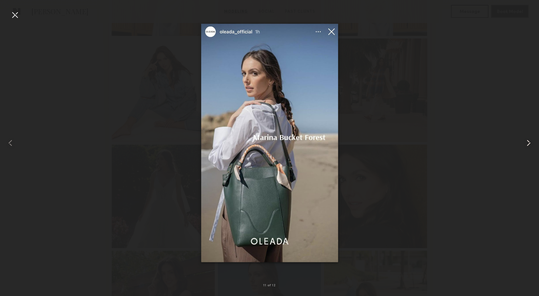
click at [519, 139] on div at bounding box center [529, 142] width 22 height 265
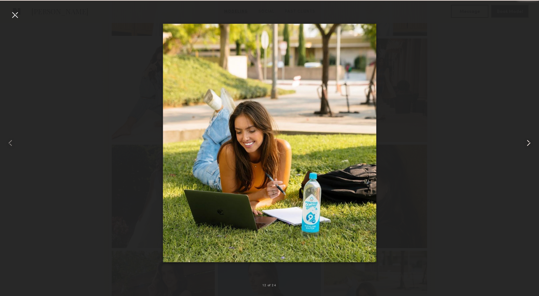
click at [519, 139] on div at bounding box center [529, 142] width 22 height 265
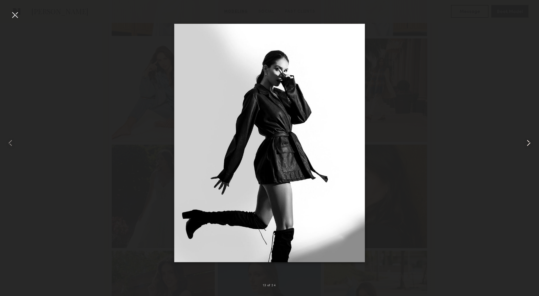
click at [519, 139] on div at bounding box center [529, 142] width 22 height 265
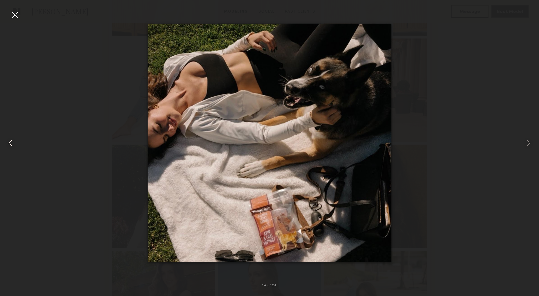
click at [8, 11] on div at bounding box center [11, 142] width 22 height 265
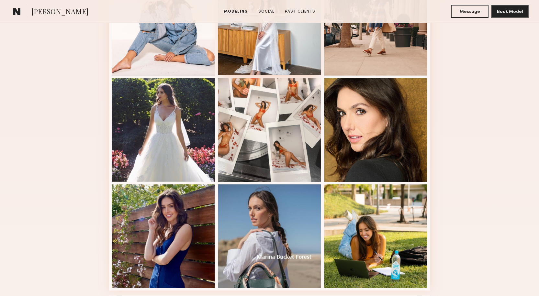
scroll to position [389, 0]
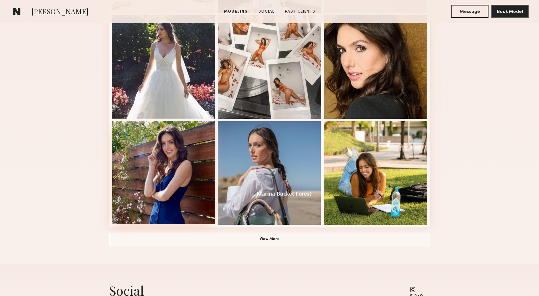
click at [179, 181] on div at bounding box center [164, 173] width 104 height 104
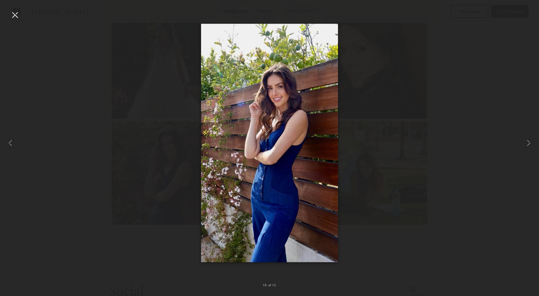
click at [17, 15] on div at bounding box center [15, 15] width 10 height 10
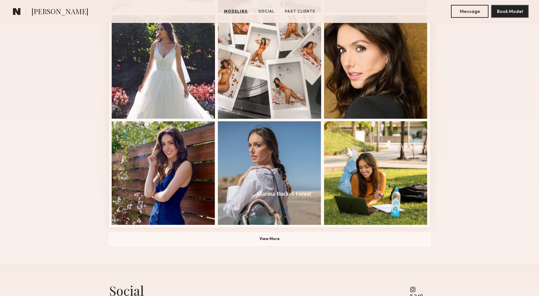
click at [488, 157] on div "Modeling Portfolio View More" at bounding box center [269, 12] width 539 height 504
click at [379, 188] on div at bounding box center [376, 173] width 104 height 104
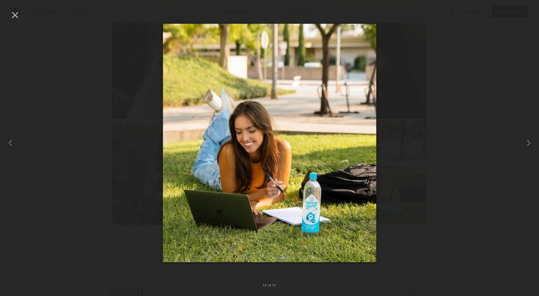
click at [379, 188] on div at bounding box center [269, 142] width 539 height 265
click at [524, 142] on common-icon at bounding box center [529, 143] width 10 height 10
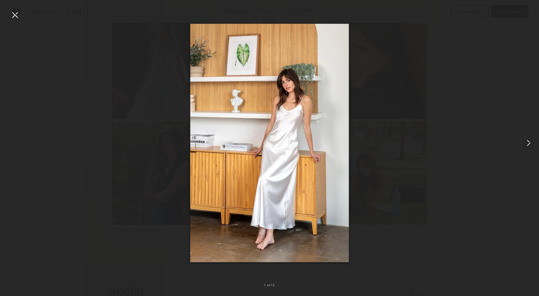
click at [524, 142] on common-icon at bounding box center [529, 143] width 10 height 10
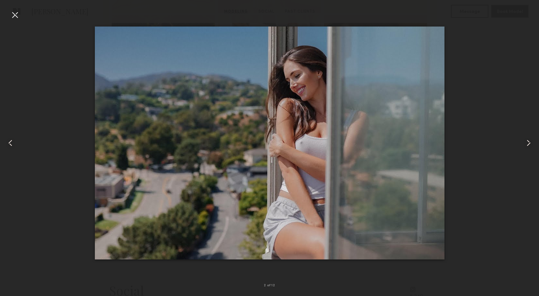
click at [524, 142] on common-icon at bounding box center [529, 143] width 10 height 10
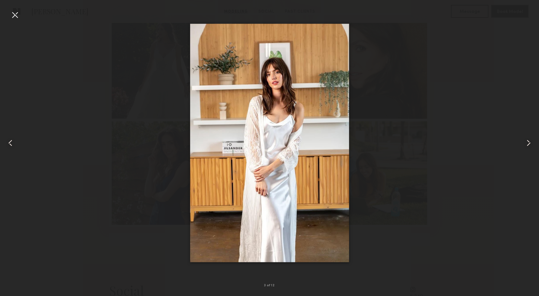
click at [524, 142] on common-icon at bounding box center [529, 143] width 10 height 10
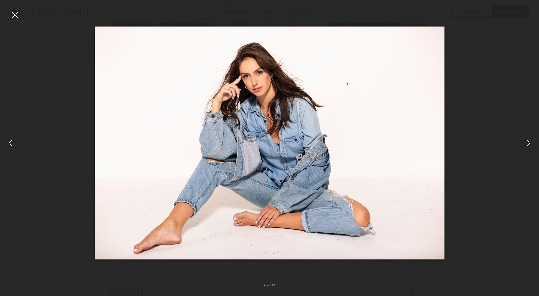
click at [524, 142] on common-icon at bounding box center [529, 143] width 10 height 10
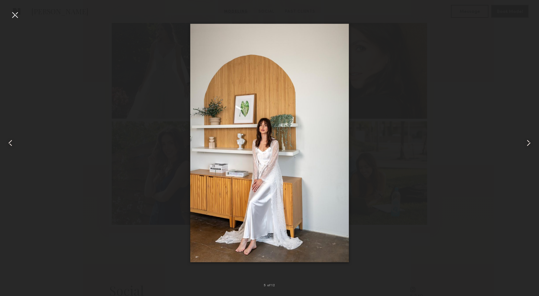
click at [524, 142] on common-icon at bounding box center [529, 143] width 10 height 10
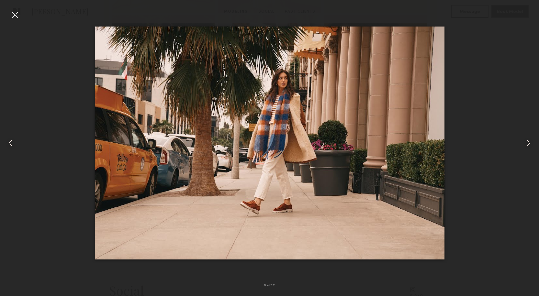
click at [524, 142] on common-icon at bounding box center [529, 143] width 10 height 10
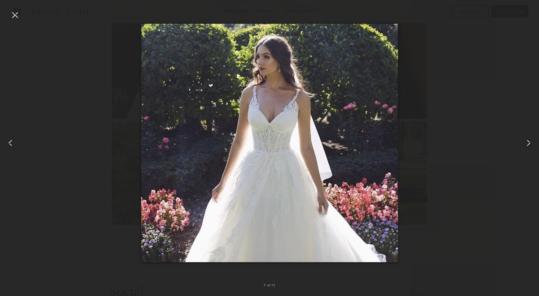
click at [524, 142] on common-icon at bounding box center [529, 143] width 10 height 10
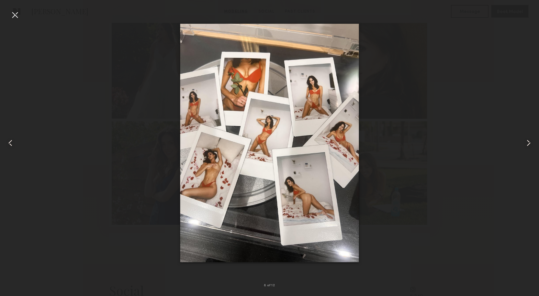
click at [524, 142] on common-icon at bounding box center [529, 143] width 10 height 10
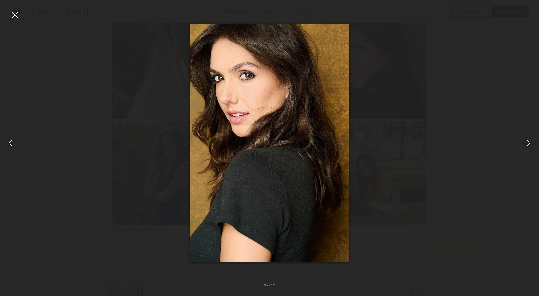
click at [524, 142] on common-icon at bounding box center [529, 143] width 10 height 10
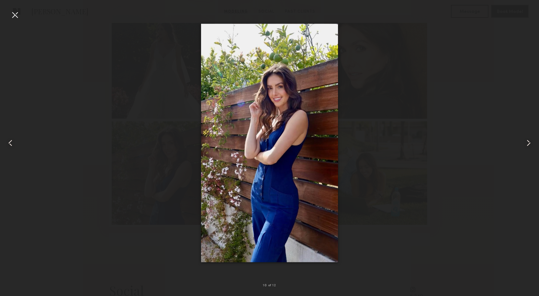
click at [524, 142] on common-icon at bounding box center [529, 143] width 10 height 10
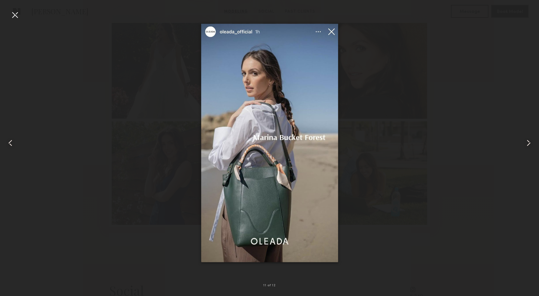
click at [524, 142] on common-icon at bounding box center [529, 143] width 10 height 10
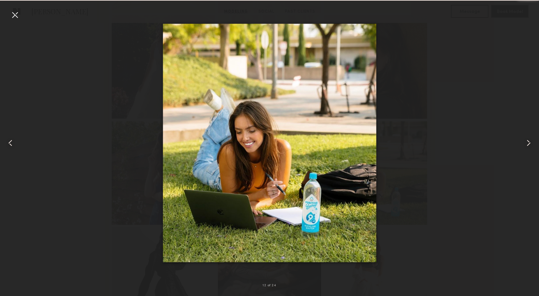
click at [524, 142] on common-icon at bounding box center [529, 143] width 10 height 10
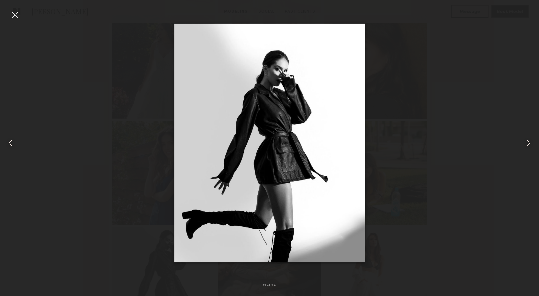
click at [524, 142] on common-icon at bounding box center [529, 143] width 10 height 10
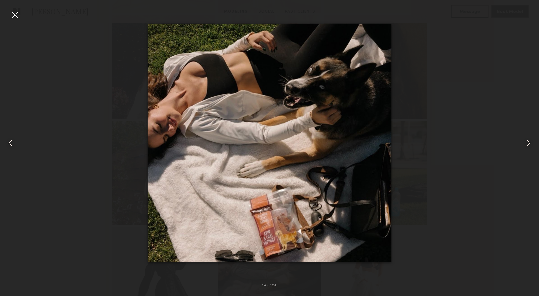
click at [524, 142] on common-icon at bounding box center [529, 143] width 10 height 10
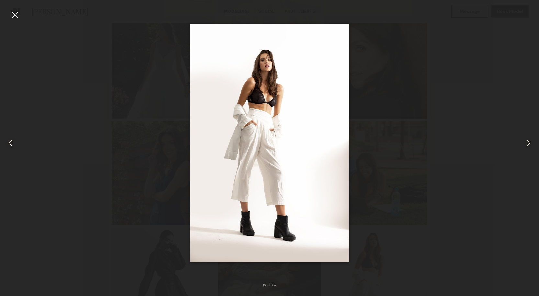
click at [524, 142] on common-icon at bounding box center [529, 143] width 10 height 10
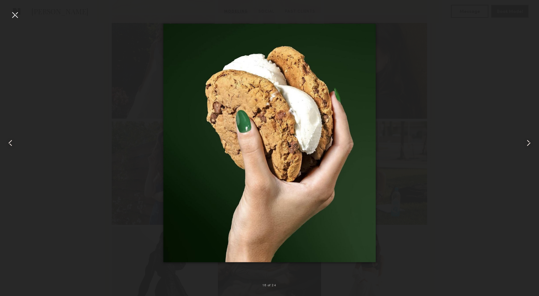
click at [10, 15] on div at bounding box center [15, 15] width 10 height 10
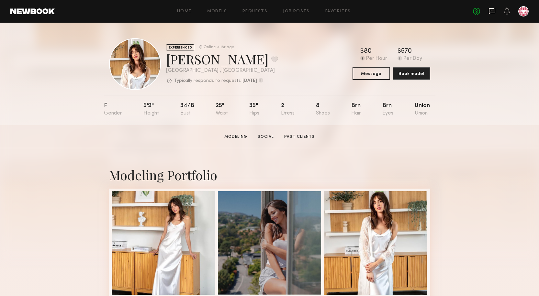
click at [491, 9] on icon at bounding box center [492, 10] width 7 height 7
